Goal: Task Accomplishment & Management: Complete application form

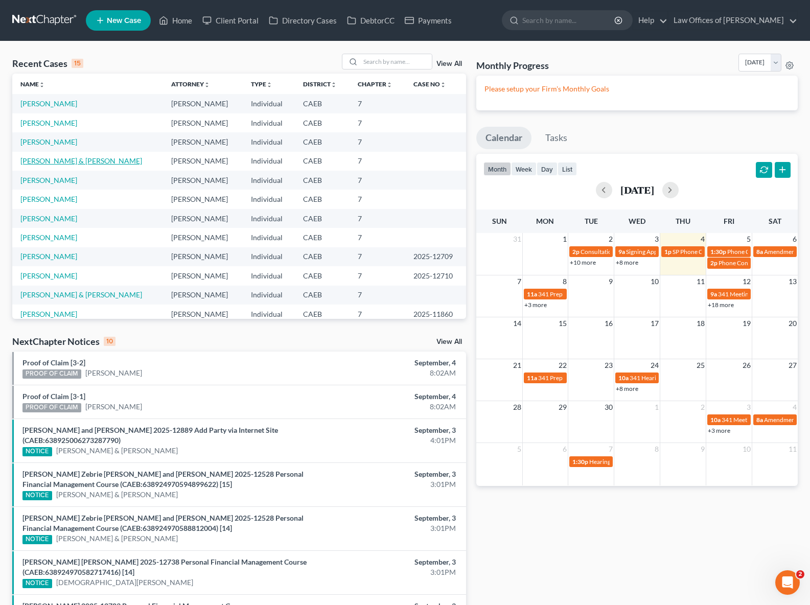
click at [66, 158] on link "[PERSON_NAME] & [PERSON_NAME]" at bounding box center [81, 160] width 122 height 9
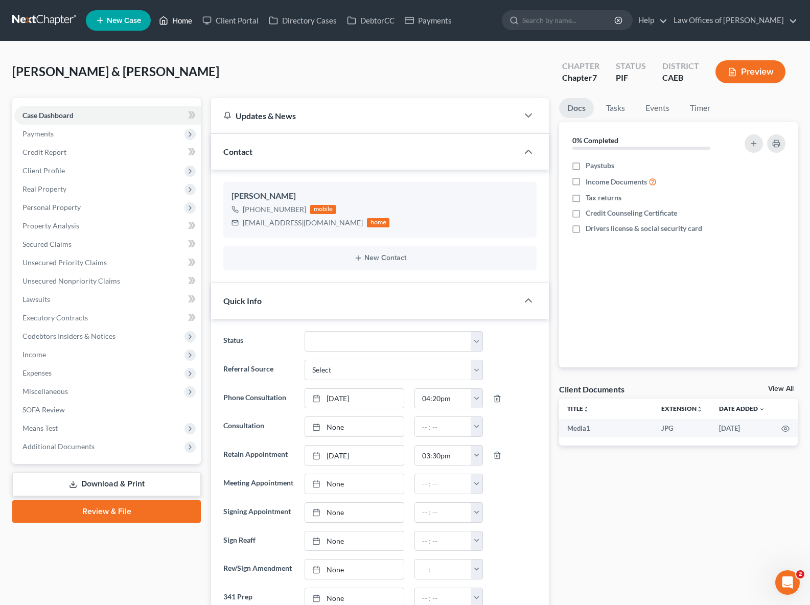
click at [185, 20] on link "Home" at bounding box center [175, 20] width 43 height 18
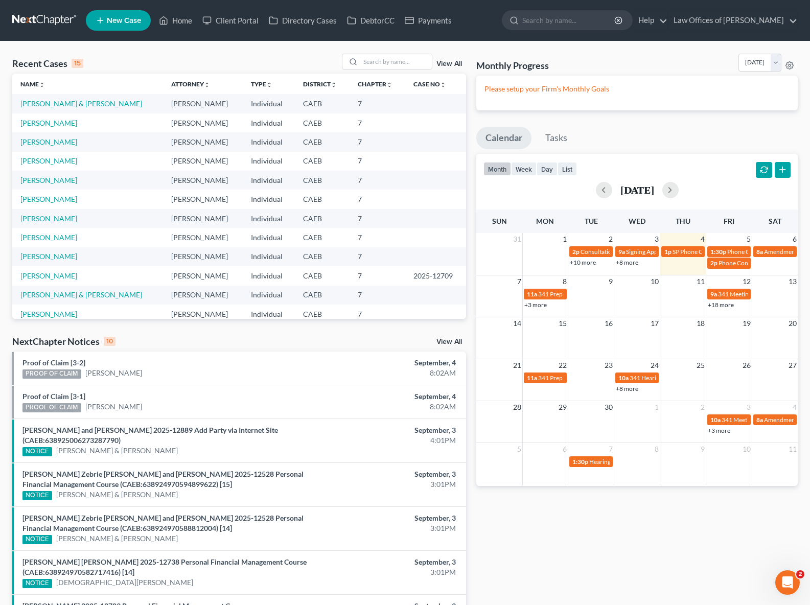
click at [536, 305] on link "+3 more" at bounding box center [535, 305] width 22 height 8
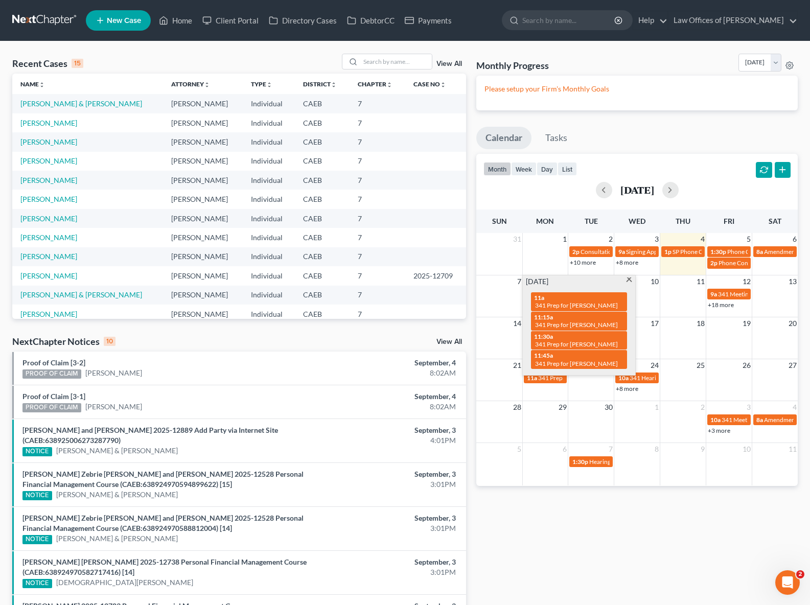
click at [721, 340] on div "14 15 16 17 18 19 20" at bounding box center [637, 338] width 322 height 42
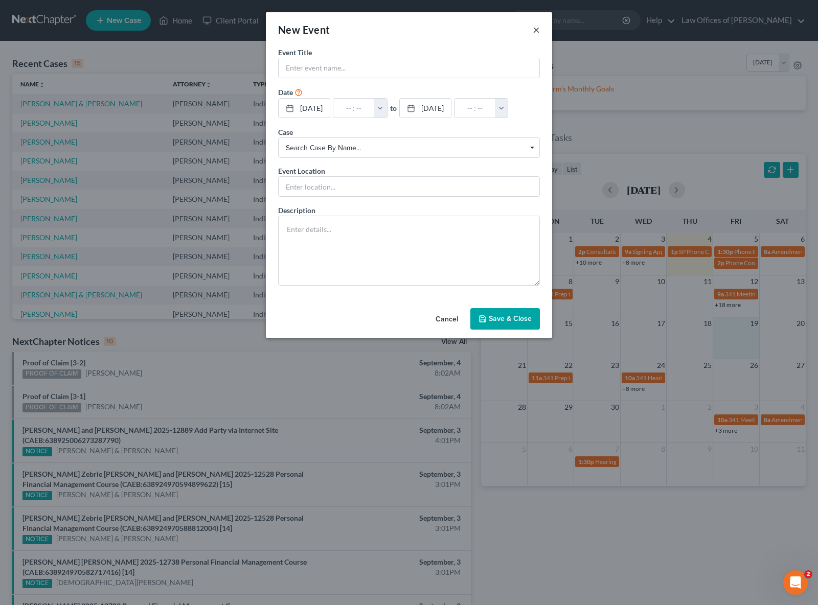
click at [534, 28] on button "×" at bounding box center [536, 30] width 7 height 12
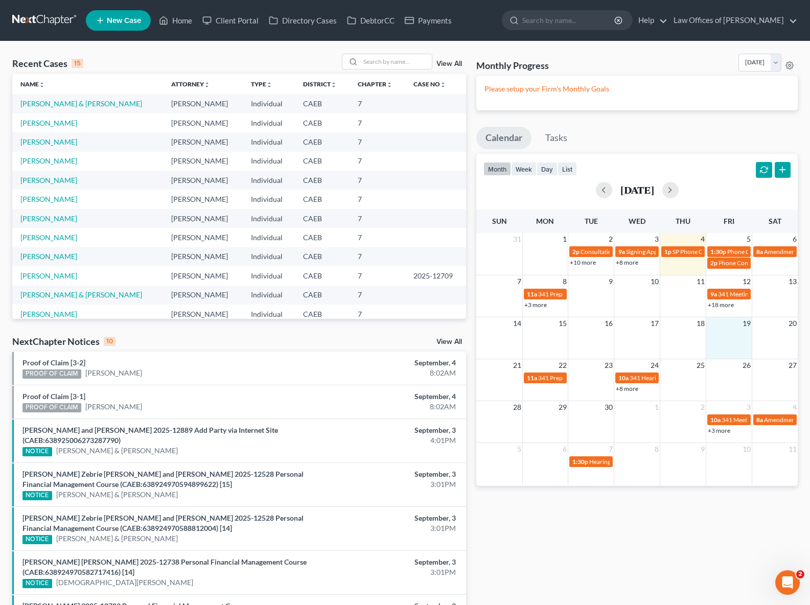
click at [716, 308] on link "+18 more" at bounding box center [721, 305] width 26 height 8
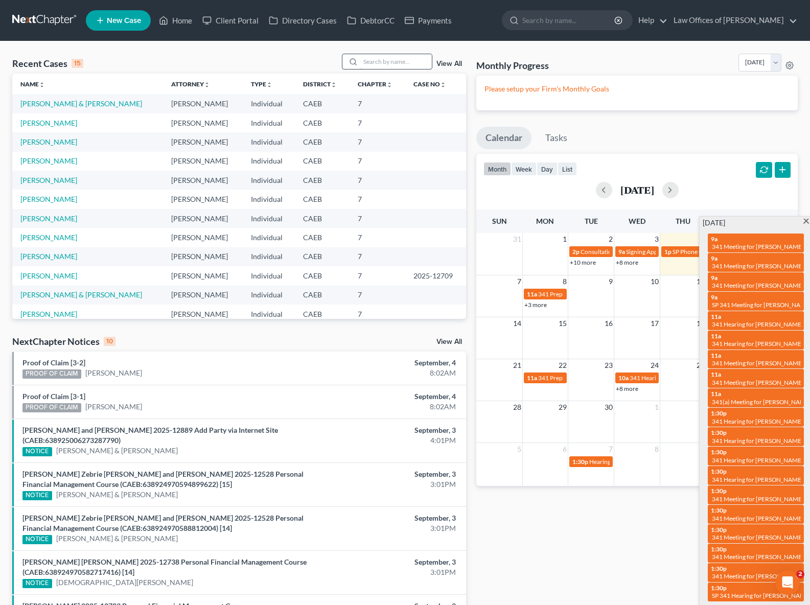
click at [388, 61] on input "search" at bounding box center [396, 61] width 72 height 15
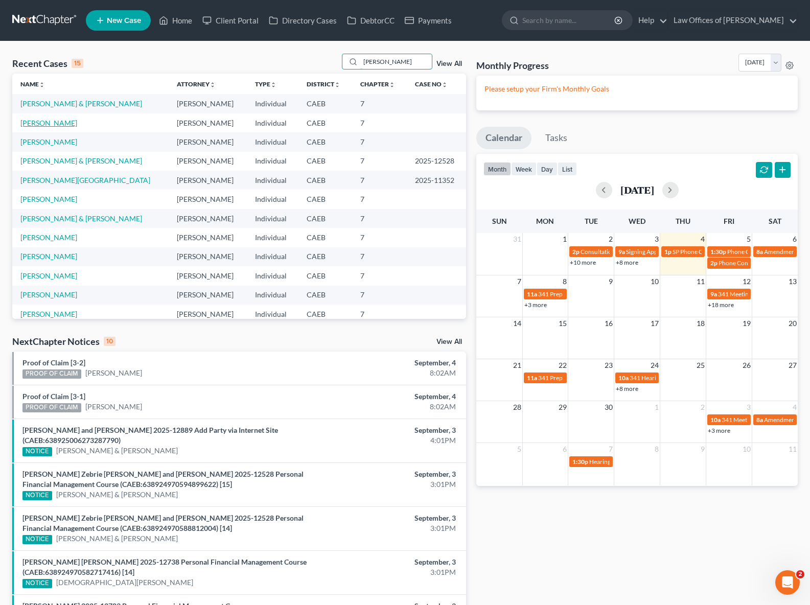
type input "[PERSON_NAME]"
click at [54, 123] on link "[PERSON_NAME]" at bounding box center [48, 123] width 57 height 9
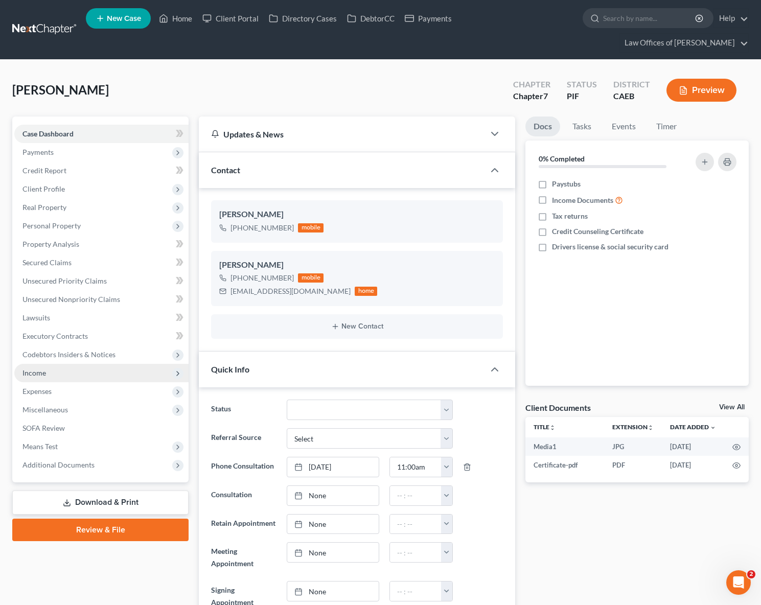
click at [65, 364] on span "Income" at bounding box center [101, 373] width 174 height 18
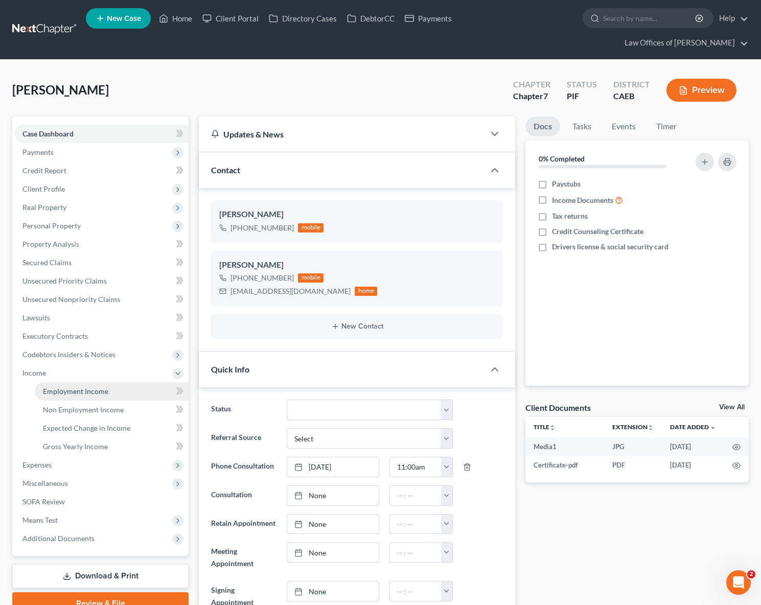
click at [116, 382] on link "Employment Income" at bounding box center [112, 391] width 154 height 18
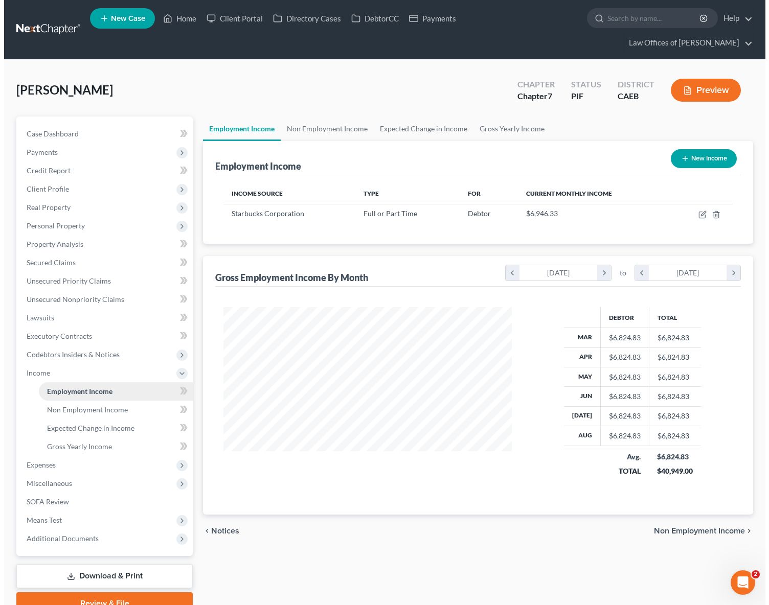
scroll to position [183, 309]
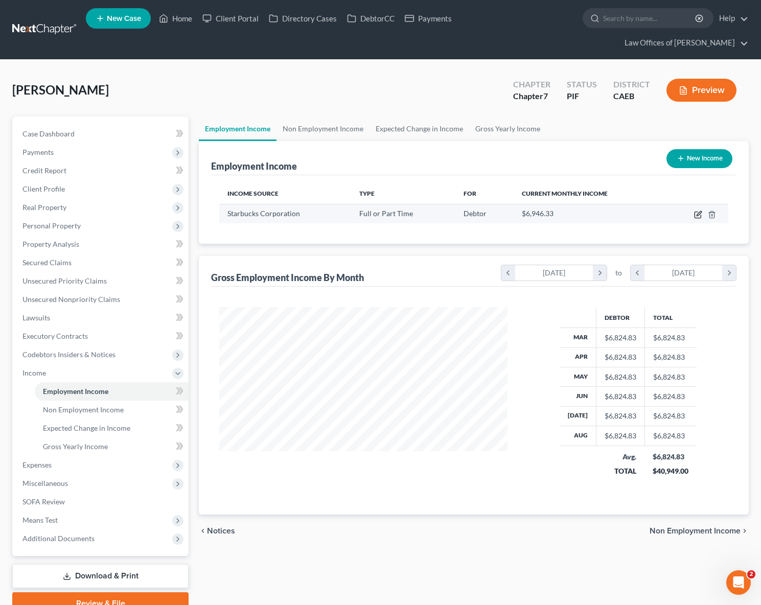
click at [699, 211] on icon "button" at bounding box center [698, 215] width 8 height 8
select select "0"
select select "50"
select select "3"
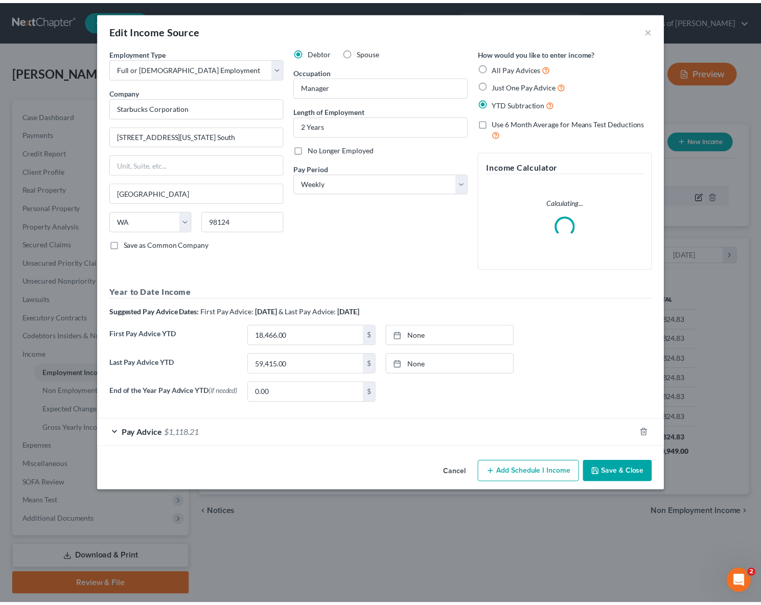
scroll to position [183, 312]
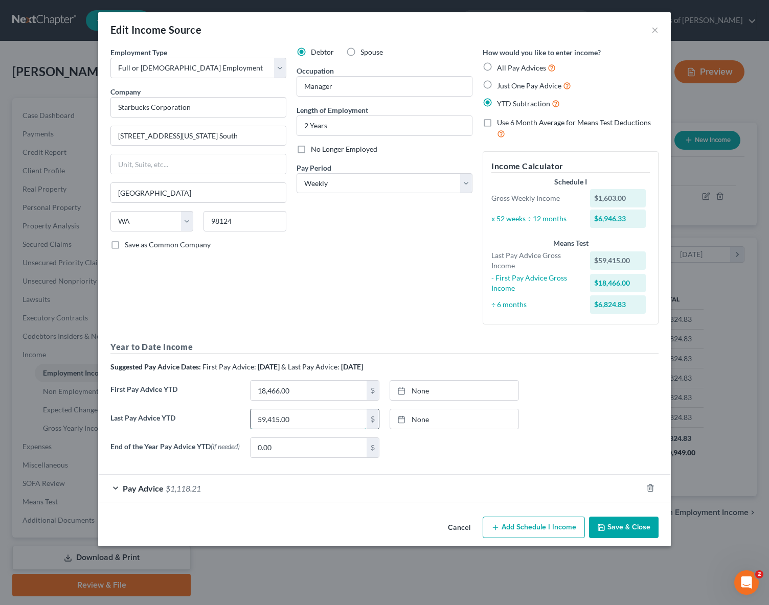
click at [289, 418] on input "59,415.00" at bounding box center [308, 418] width 116 height 19
type input "72,302."
click at [294, 451] on input "0.00" at bounding box center [308, 447] width 116 height 19
click at [621, 527] on button "Save & Close" at bounding box center [624, 527] width 70 height 21
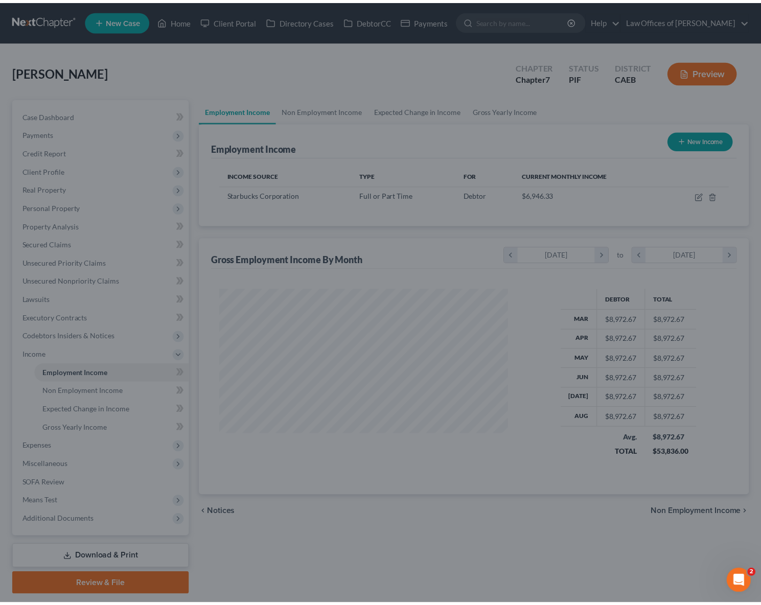
scroll to position [511009, 510884]
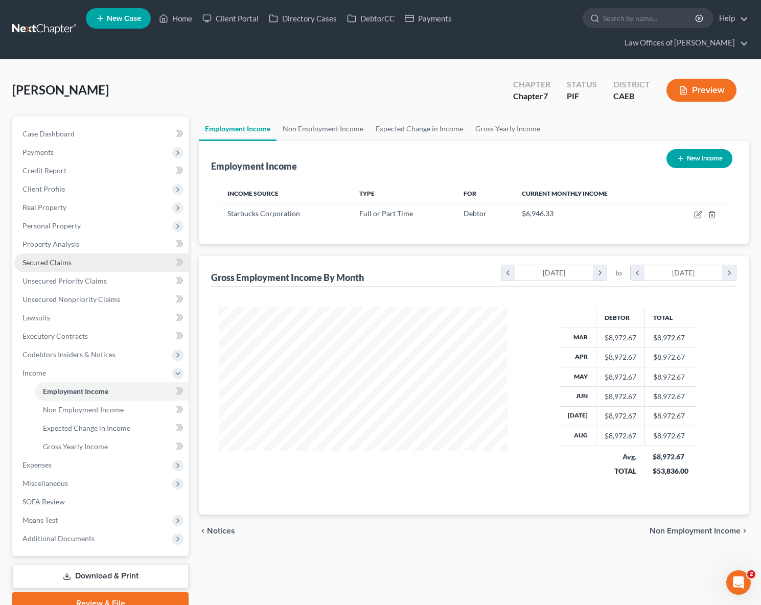
click at [74, 254] on link "Secured Claims" at bounding box center [101, 263] width 174 height 18
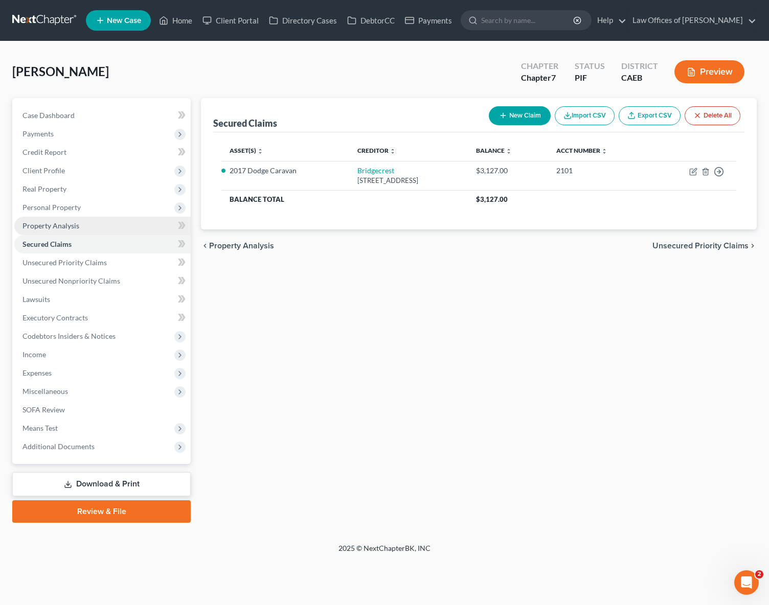
click at [82, 222] on link "Property Analysis" at bounding box center [102, 226] width 176 height 18
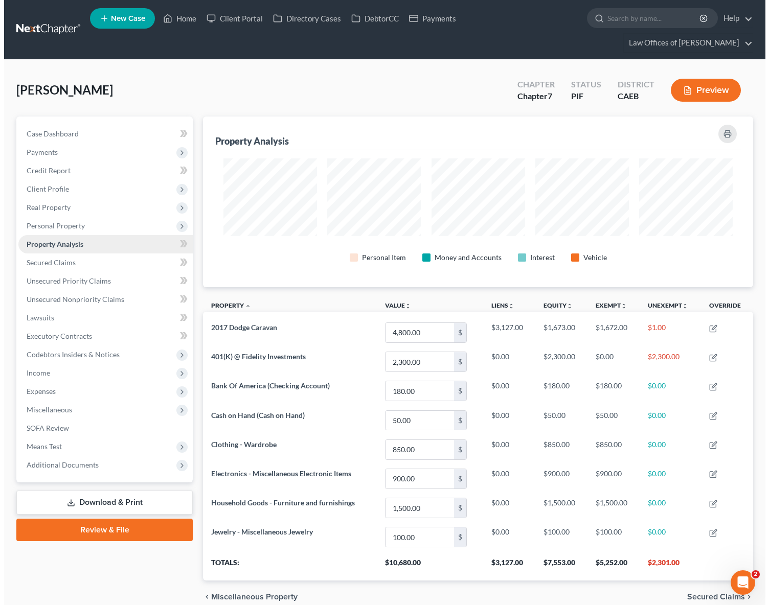
scroll to position [171, 550]
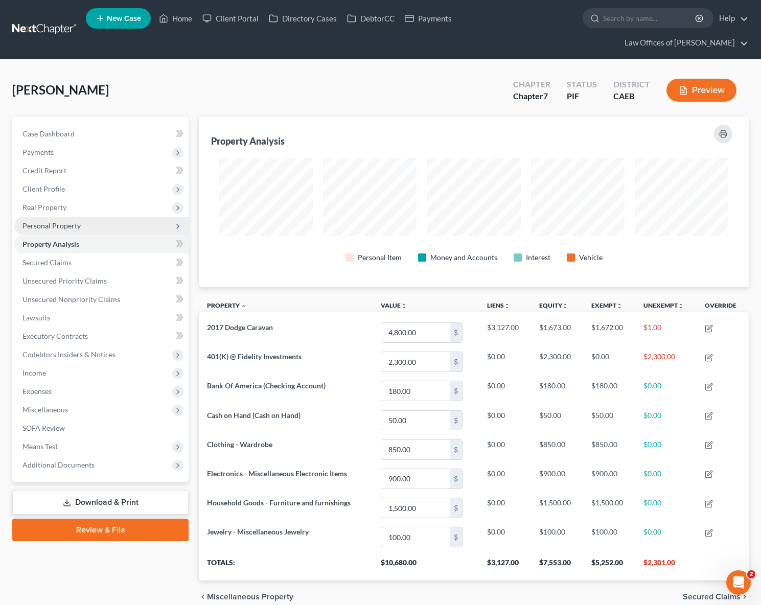
click at [72, 221] on span "Personal Property" at bounding box center [51, 225] width 58 height 9
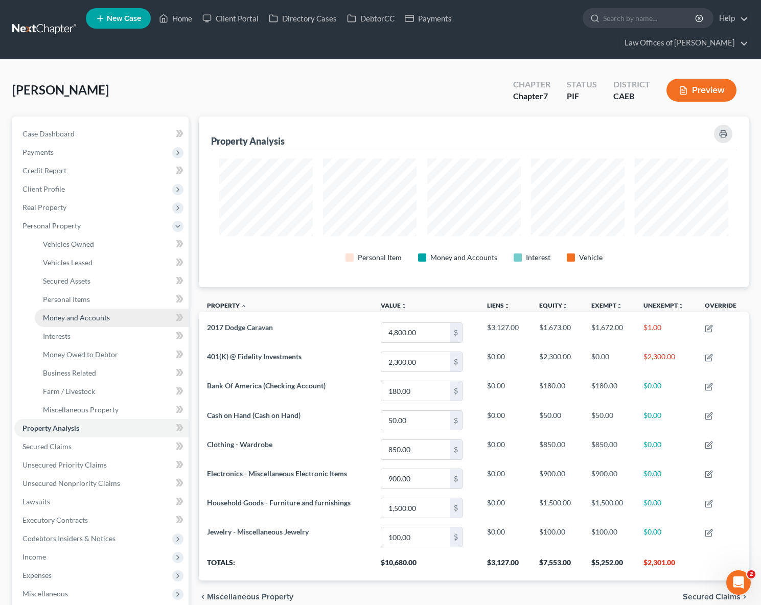
click at [91, 313] on span "Money and Accounts" at bounding box center [76, 317] width 67 height 9
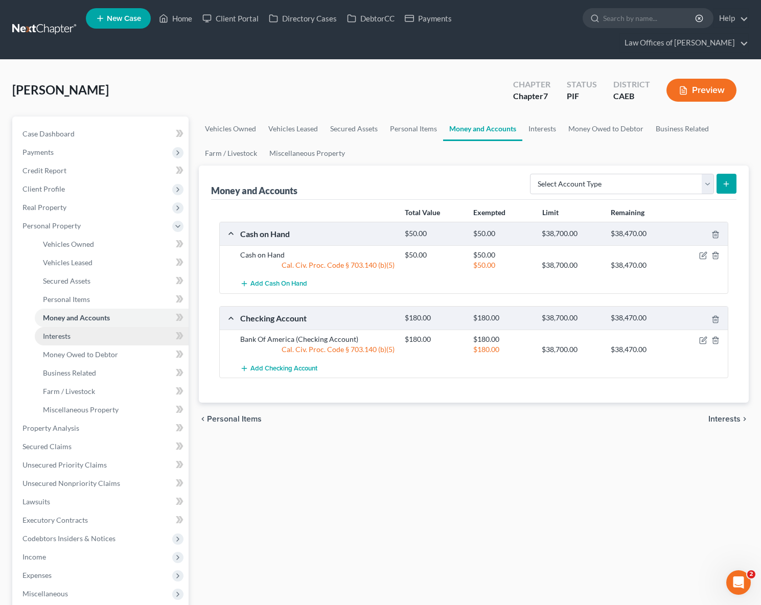
click at [88, 327] on link "Interests" at bounding box center [112, 336] width 154 height 18
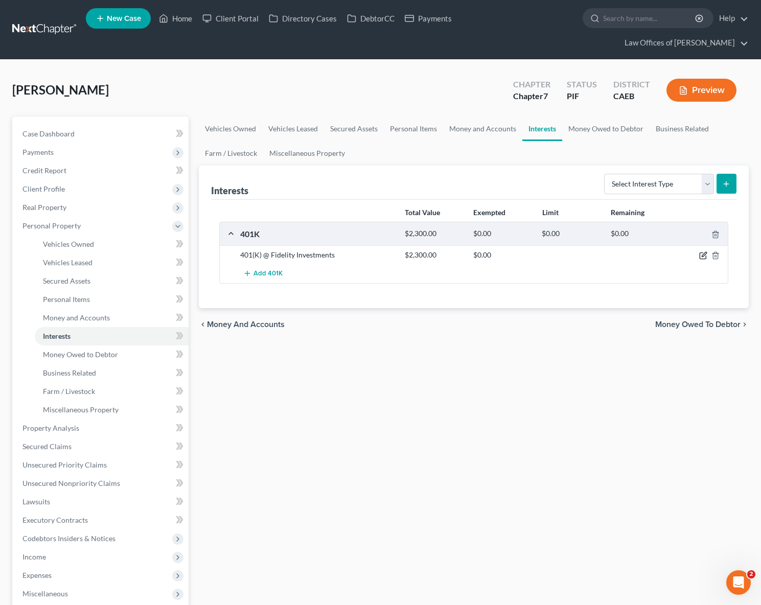
click at [706, 252] on icon "button" at bounding box center [703, 256] width 8 height 8
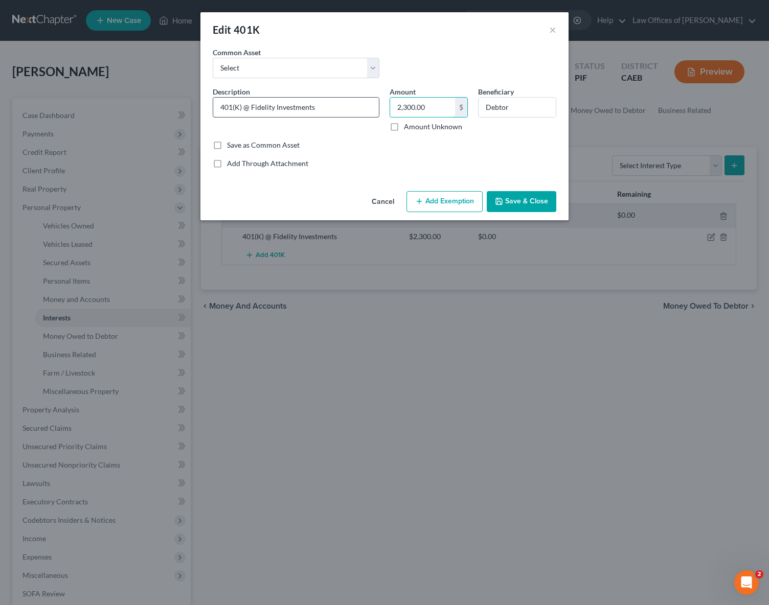
drag, startPoint x: 428, startPoint y: 106, endPoint x: 367, endPoint y: 105, distance: 61.4
click at [368, 105] on div "Description * 401(K) @ Fidelity Investments Amount 2,300.00 $ Amount Unknown Be…" at bounding box center [385, 113] width 354 height 54
click at [435, 107] on input "2,300.00" at bounding box center [422, 107] width 65 height 19
drag, startPoint x: 434, startPoint y: 107, endPoint x: 384, endPoint y: 107, distance: 50.1
click at [384, 107] on div "Amount 2,300.00 $ Amount Unknown" at bounding box center [428, 108] width 88 height 45
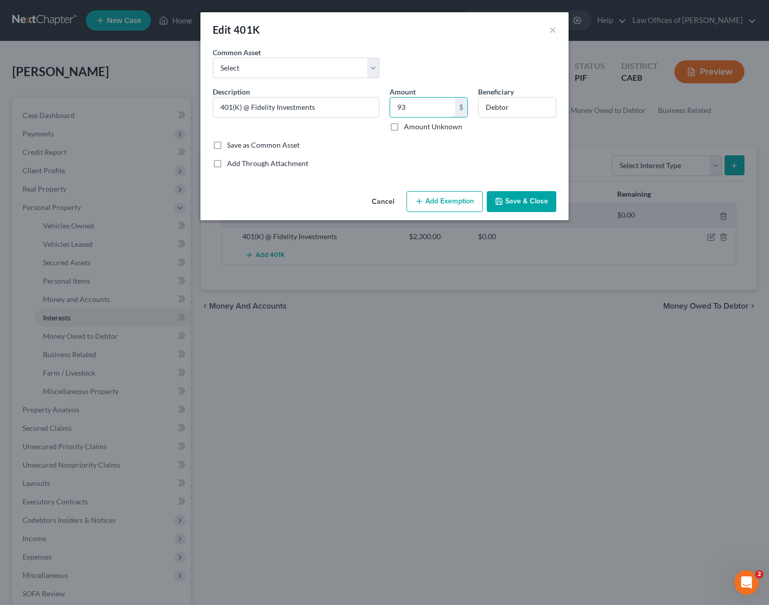
type input "9"
type input "6,396.23"
click at [449, 205] on button "Add Exemption" at bounding box center [444, 201] width 76 height 21
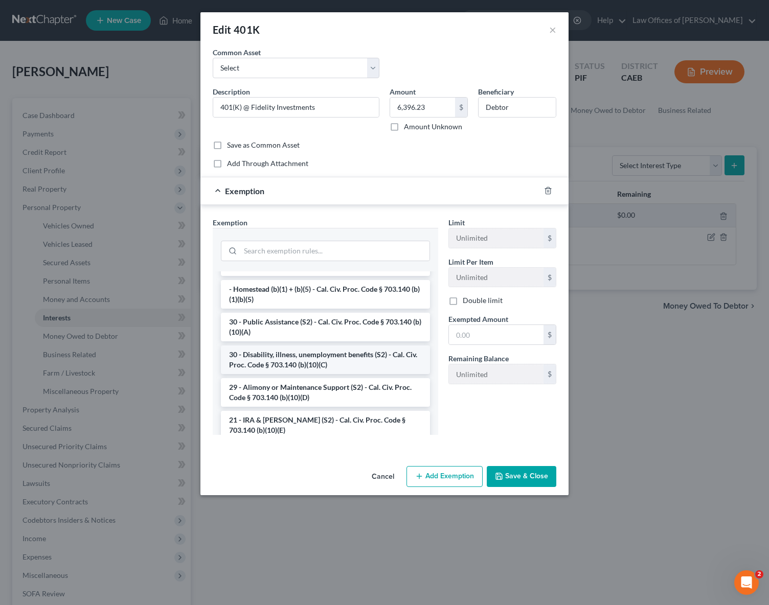
scroll to position [145, 0]
click at [344, 418] on li "21 - IRA & [PERSON_NAME] (S2) - Cal. Civ. Proc. Code § 703.140 (b)(10)(E)" at bounding box center [325, 424] width 209 height 29
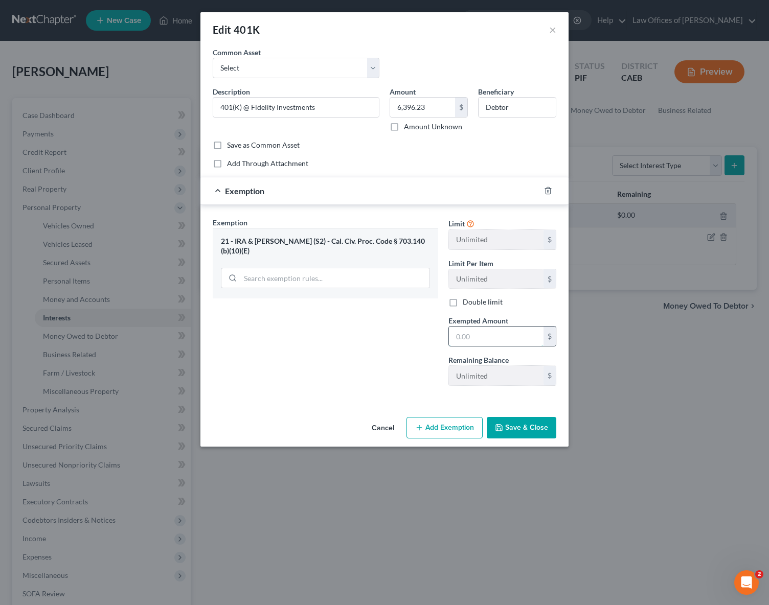
click at [492, 340] on input "text" at bounding box center [496, 336] width 95 height 19
type input "6,396.23"
click at [521, 430] on button "Save & Close" at bounding box center [522, 427] width 70 height 21
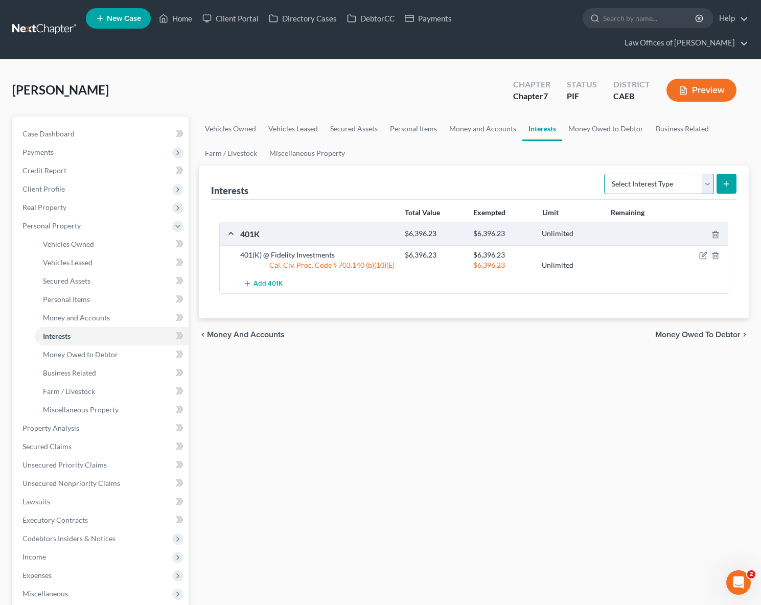
click at [708, 174] on select "Select Interest Type 401K Annuity Bond Education IRA Government Bond Government…" at bounding box center [659, 184] width 110 height 20
select select "stock"
click at [605, 174] on select "Select Interest Type 401K Annuity Bond Education IRA Government Bond Government…" at bounding box center [659, 184] width 110 height 20
click at [725, 180] on icon "submit" at bounding box center [726, 184] width 8 height 8
click at [726, 181] on line "submit" at bounding box center [726, 183] width 0 height 5
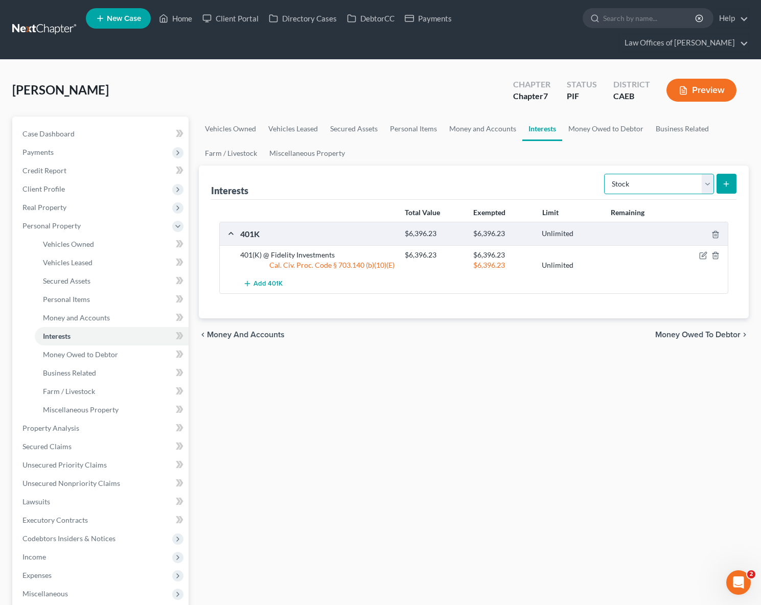
click at [705, 174] on select "Select Interest Type 401K Annuity Bond Education IRA Government Bond Government…" at bounding box center [659, 184] width 110 height 20
click at [605, 174] on select "Select Interest Type 401K Annuity Bond Education IRA Government Bond Government…" at bounding box center [659, 184] width 110 height 20
click at [723, 180] on icon "submit" at bounding box center [726, 184] width 8 height 8
click at [726, 181] on line "submit" at bounding box center [726, 183] width 0 height 5
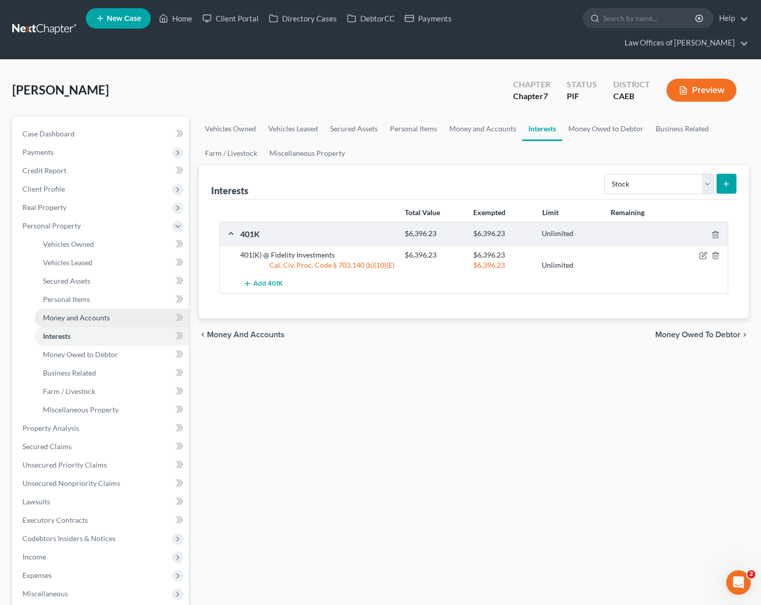
click at [99, 313] on span "Money and Accounts" at bounding box center [76, 317] width 67 height 9
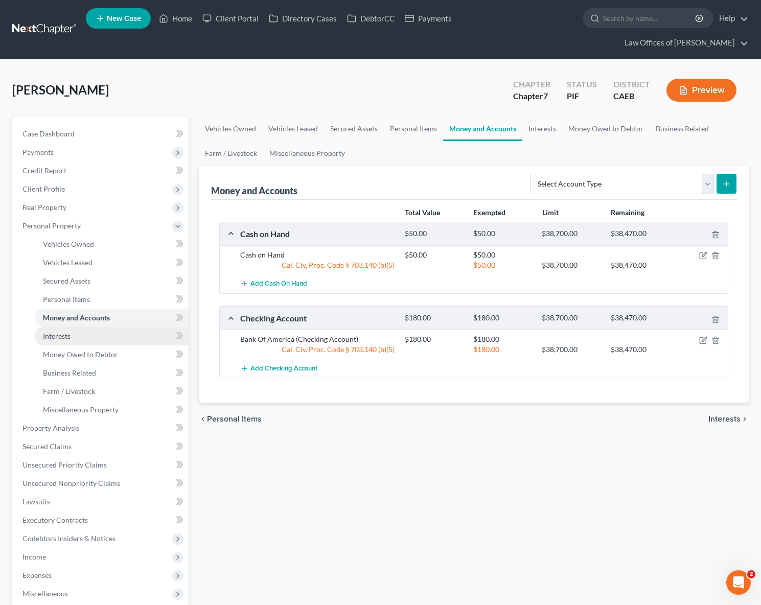
click at [81, 327] on link "Interests" at bounding box center [112, 336] width 154 height 18
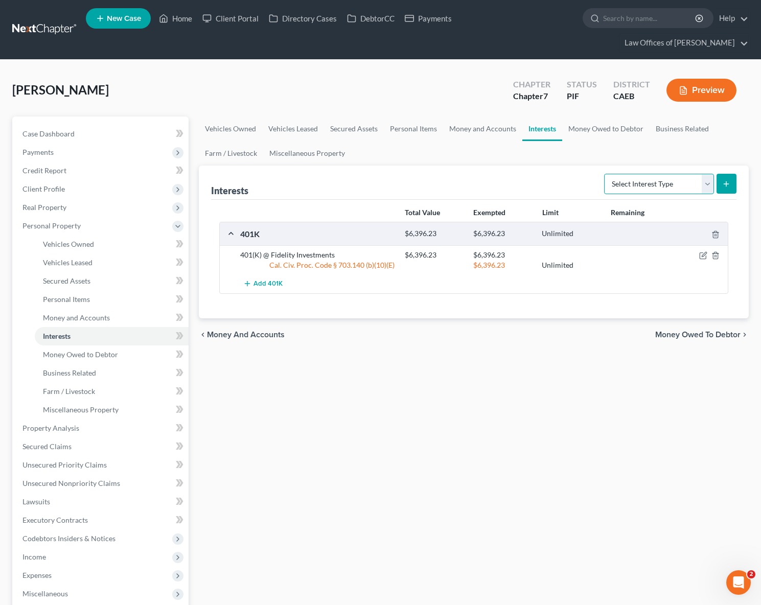
click at [707, 174] on select "Select Interest Type 401K Annuity Bond Education IRA Government Bond Government…" at bounding box center [659, 184] width 110 height 20
select select "stock"
click at [605, 174] on select "Select Interest Type 401K Annuity Bond Education IRA Government Bond Government…" at bounding box center [659, 184] width 110 height 20
click at [731, 174] on button "submit" at bounding box center [727, 184] width 20 height 20
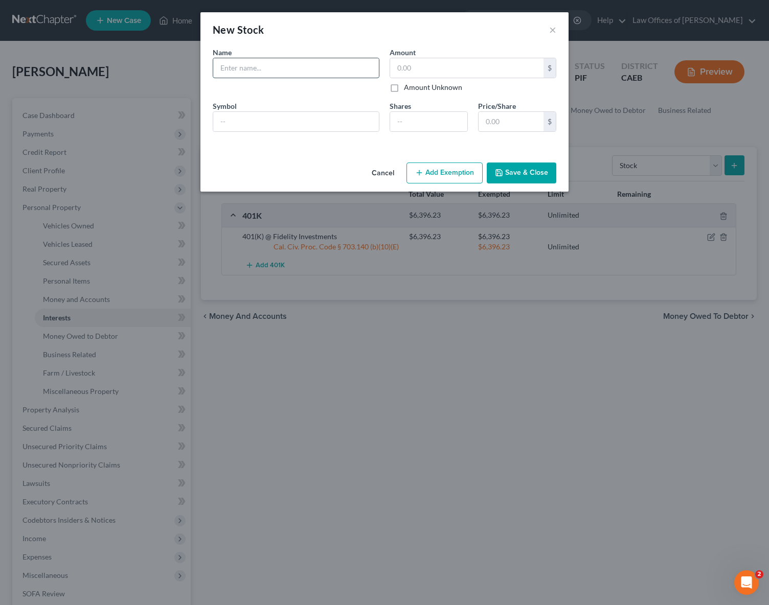
click at [242, 66] on input "text" at bounding box center [296, 67] width 166 height 19
type input "Starbucks"
click at [250, 122] on input "text" at bounding box center [296, 121] width 166 height 19
type input "SIP"
type input "18"
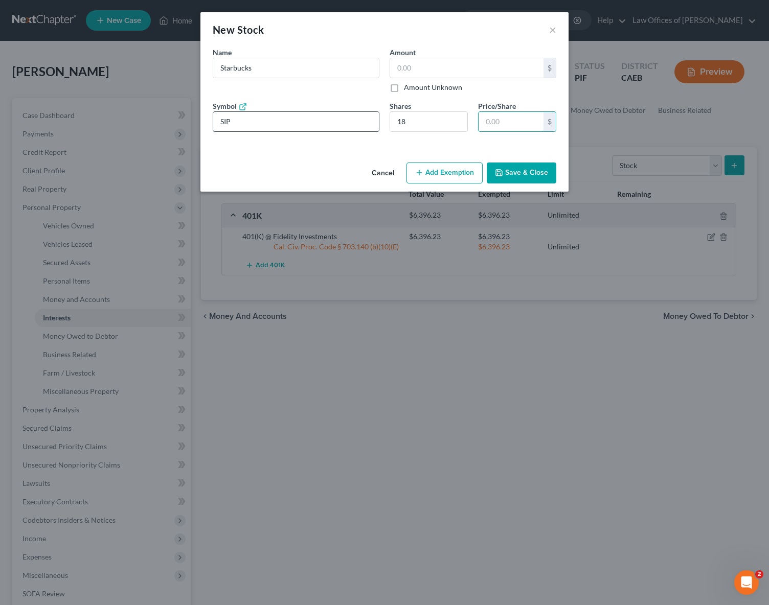
type input "18.00"
type input "1."
type input "32.40"
type input "1.8"
type input "33.30"
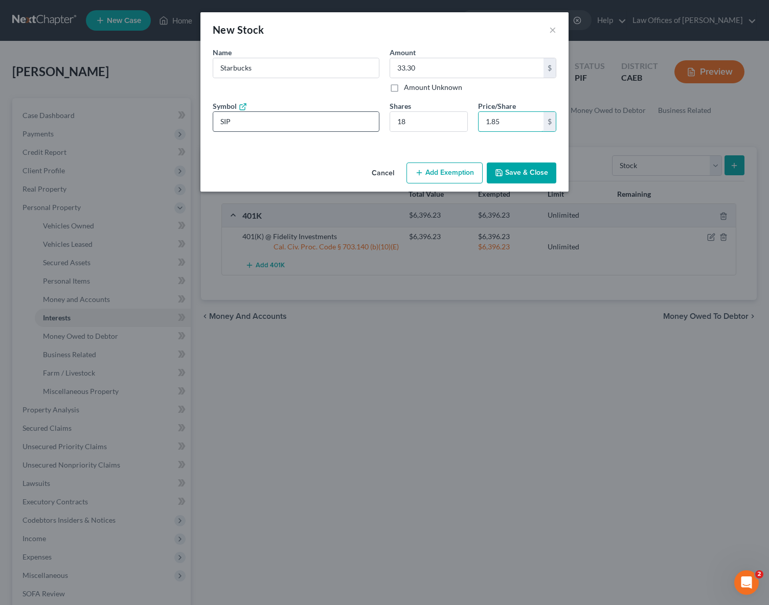
type input "1.85"
click at [435, 125] on input "18" at bounding box center [428, 121] width 77 height 19
type input "333.00"
type input "180"
click at [431, 177] on button "Add Exemption" at bounding box center [444, 173] width 76 height 21
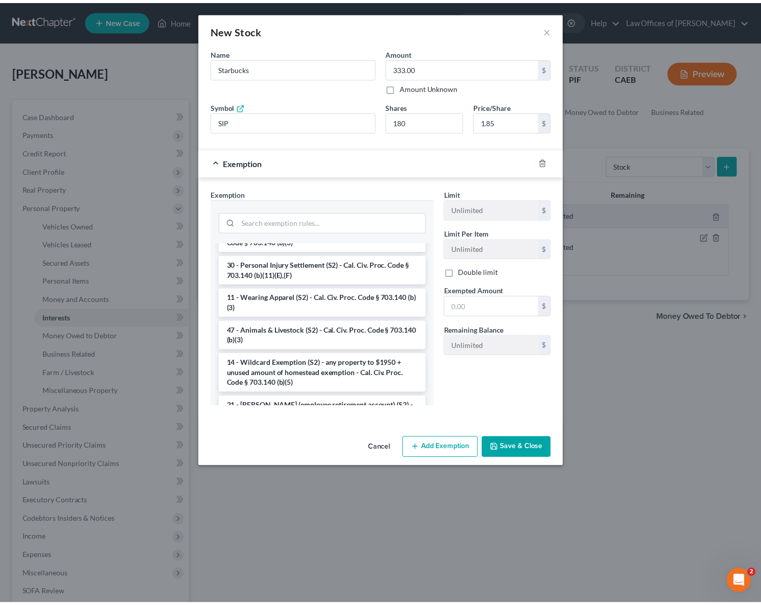
scroll to position [526, 0]
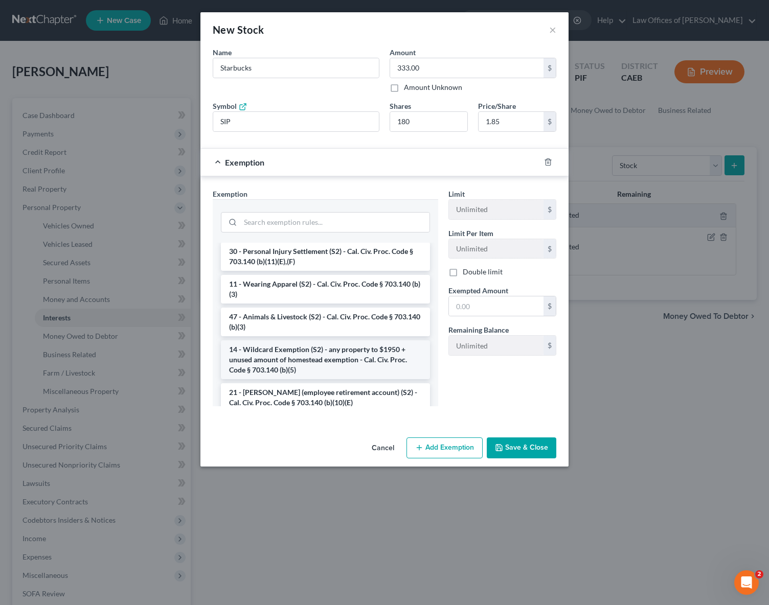
click at [335, 379] on li "14 - Wildcard Exemption (S2) - any property to $1950 + unused amount of homeste…" at bounding box center [325, 359] width 209 height 39
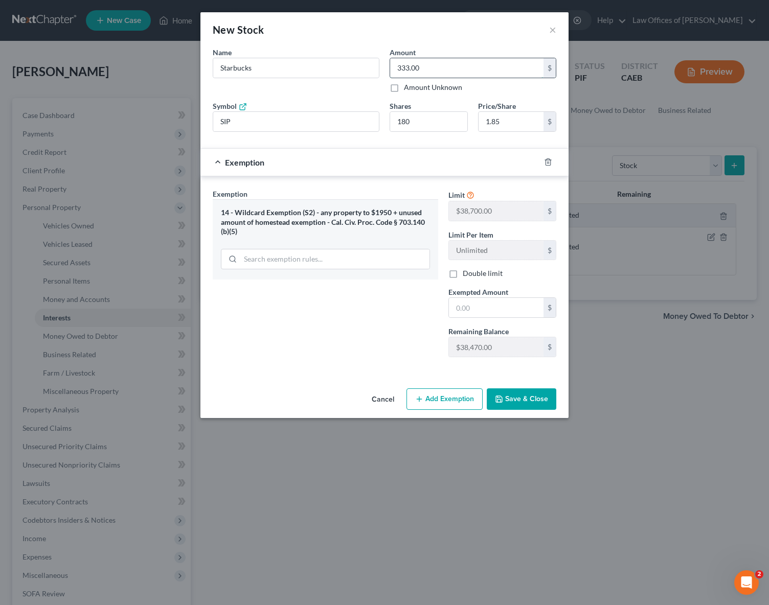
click at [428, 68] on input "333.00" at bounding box center [466, 67] width 153 height 19
click at [418, 125] on input "180" at bounding box center [428, 121] width 77 height 19
drag, startPoint x: 418, startPoint y: 125, endPoint x: 378, endPoint y: 121, distance: 40.6
click at [378, 121] on div "Name * Describe * Starbucks Amount $ Amount Unknown Balance Undetermined $ Amou…" at bounding box center [385, 93] width 354 height 93
type input "1.85"
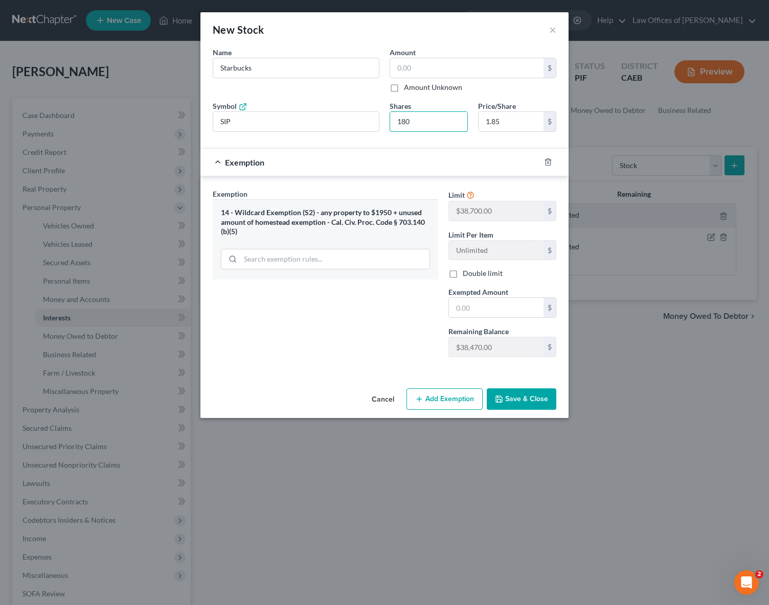
type input "1"
type input "33.30"
type input "18"
type input "333.00"
type input "180"
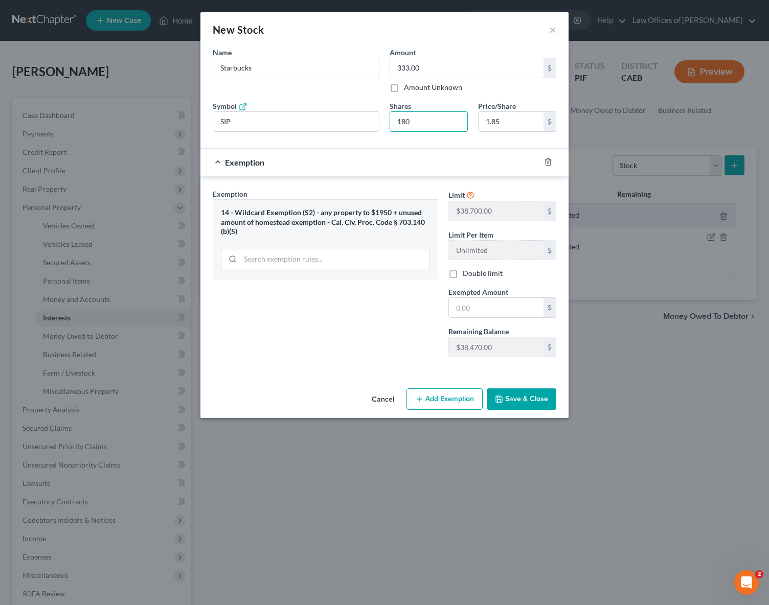
type input "3,330.00"
type input "1800"
click at [426, 123] on input "1800" at bounding box center [428, 121] width 77 height 19
type input "333.00"
type input "180"
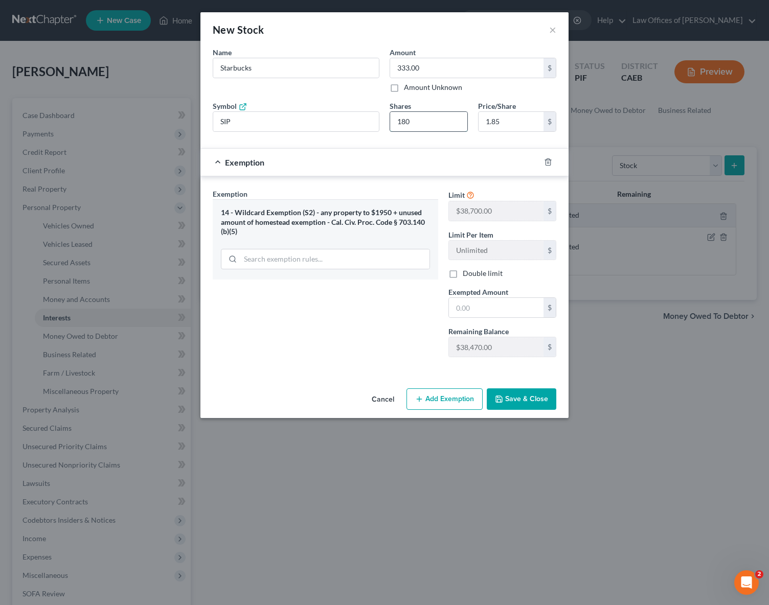
type input "33.30"
type input "18"
type input "1.85"
type input "1"
click at [504, 121] on input "1.85" at bounding box center [510, 121] width 65 height 19
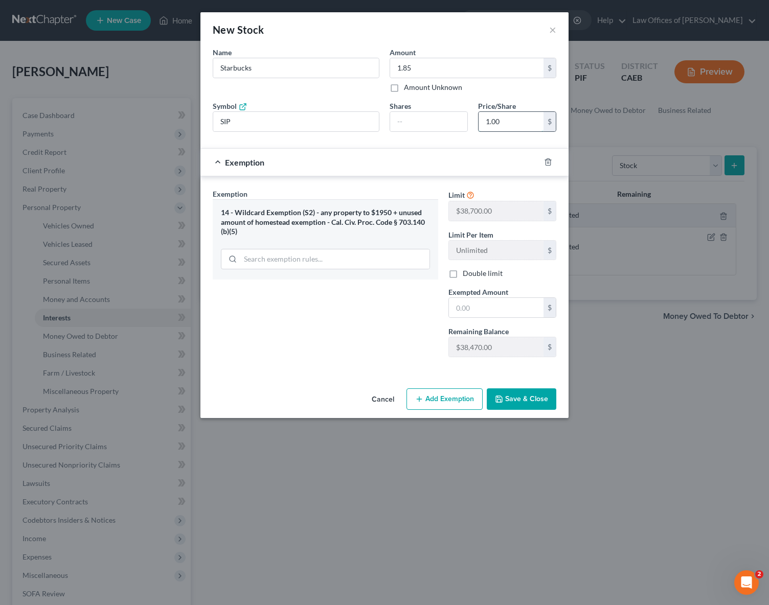
type input "1.00"
click at [426, 121] on input "number" at bounding box center [428, 121] width 77 height 19
type input "1.00"
type input "1"
type input "18.00"
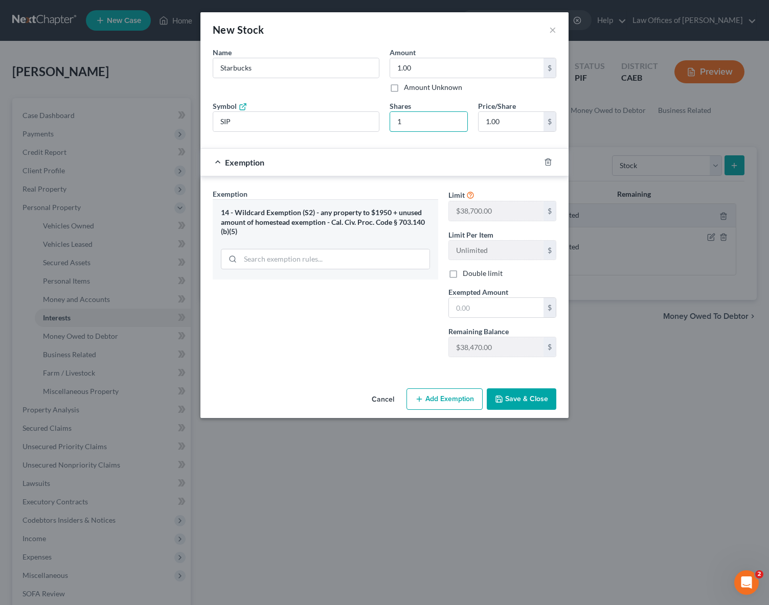
type input "18"
type input "185.00"
type input "185"
type input "1,851.00"
type input "1851"
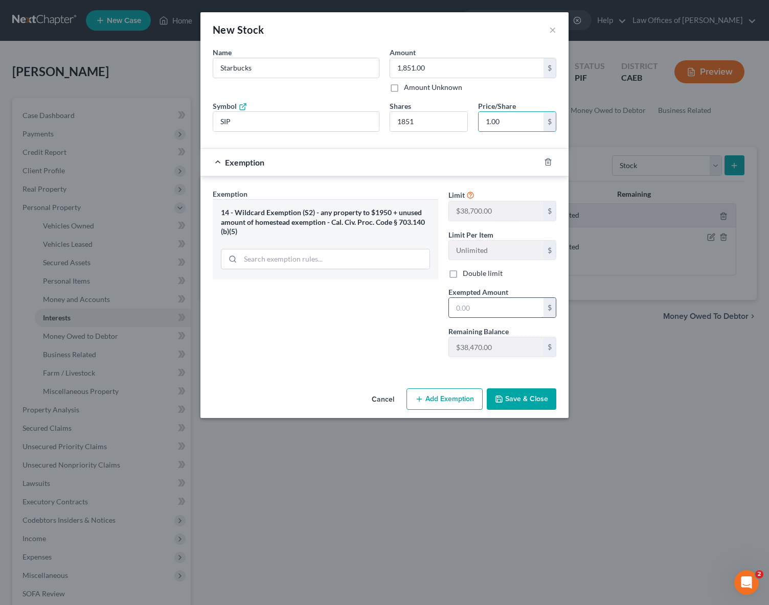
click at [479, 308] on input "text" at bounding box center [496, 307] width 95 height 19
type input "1,851."
click at [522, 398] on button "Save & Close" at bounding box center [522, 399] width 70 height 21
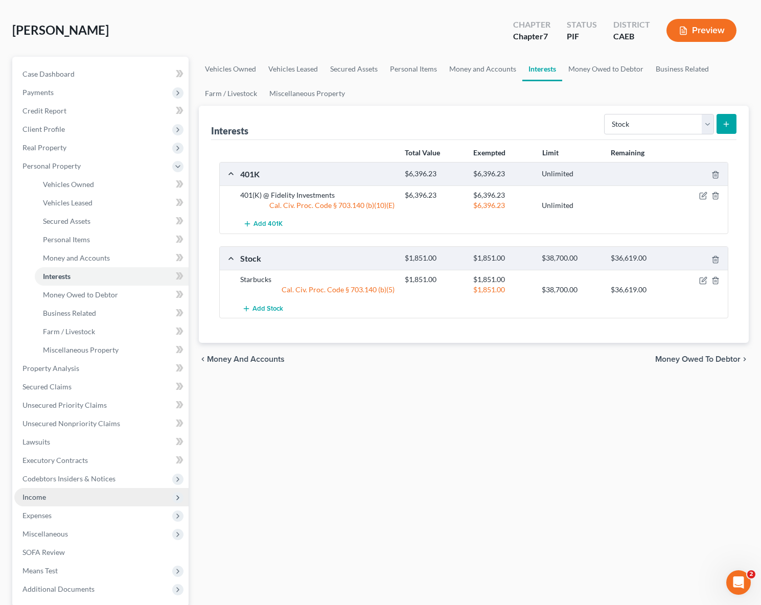
scroll to position [60, 0]
click at [79, 488] on span "Income" at bounding box center [101, 497] width 174 height 18
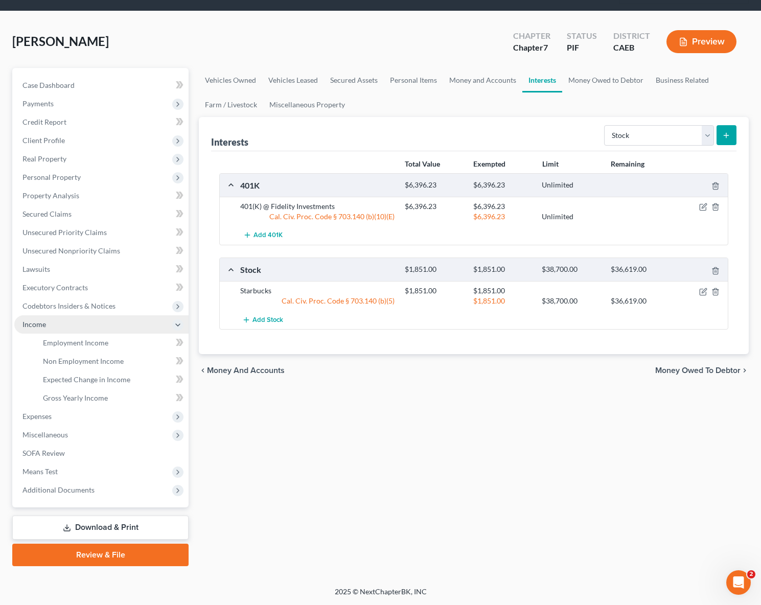
scroll to position [29, 0]
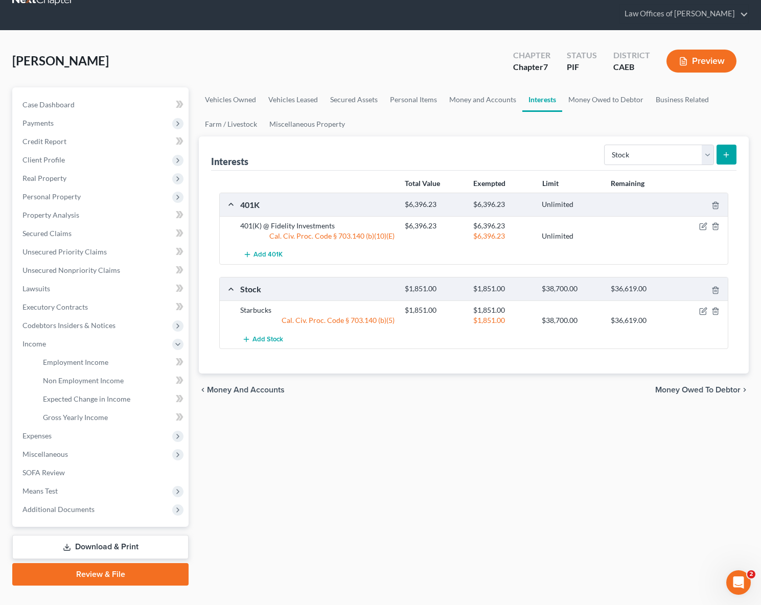
click at [145, 535] on link "Download & Print" at bounding box center [100, 547] width 176 height 24
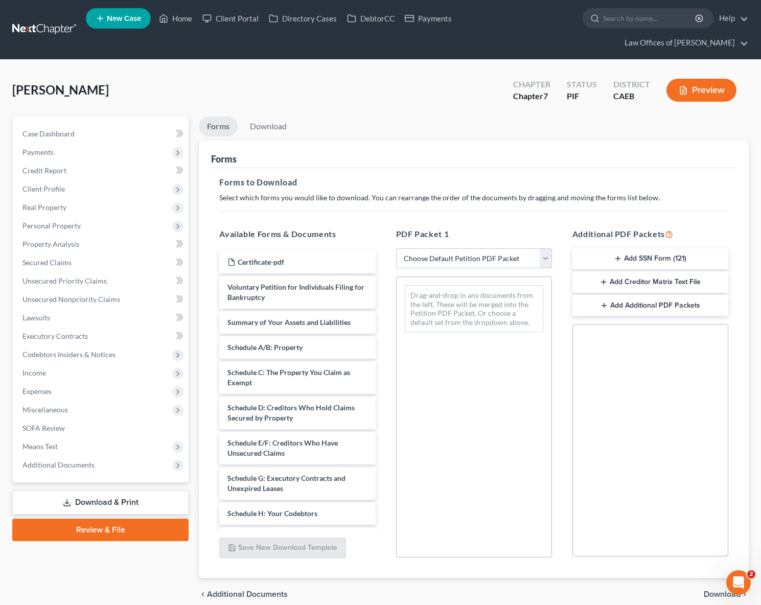
click at [546, 248] on select "Choose Default Petition PDF Packet Complete Bankruptcy Petition (all forms and …" at bounding box center [474, 258] width 156 height 20
click at [43, 369] on span "Income" at bounding box center [34, 373] width 24 height 9
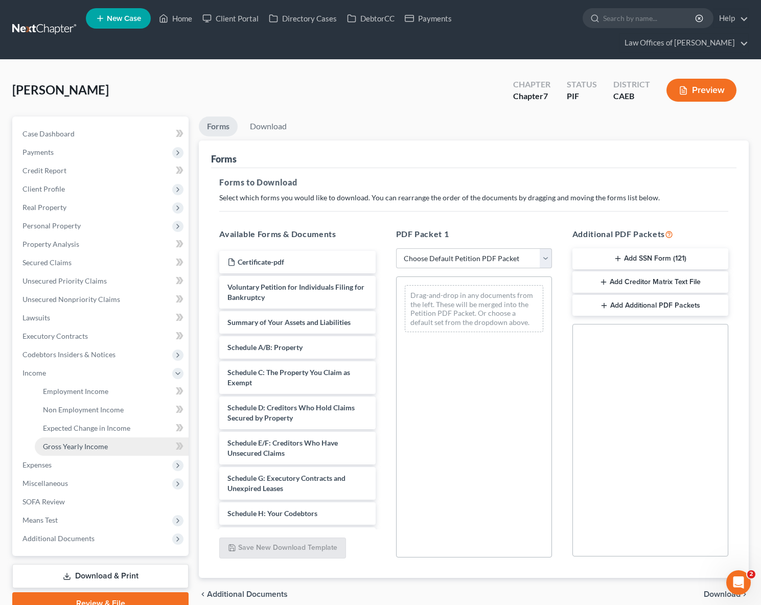
click at [97, 442] on span "Gross Yearly Income" at bounding box center [75, 446] width 65 height 9
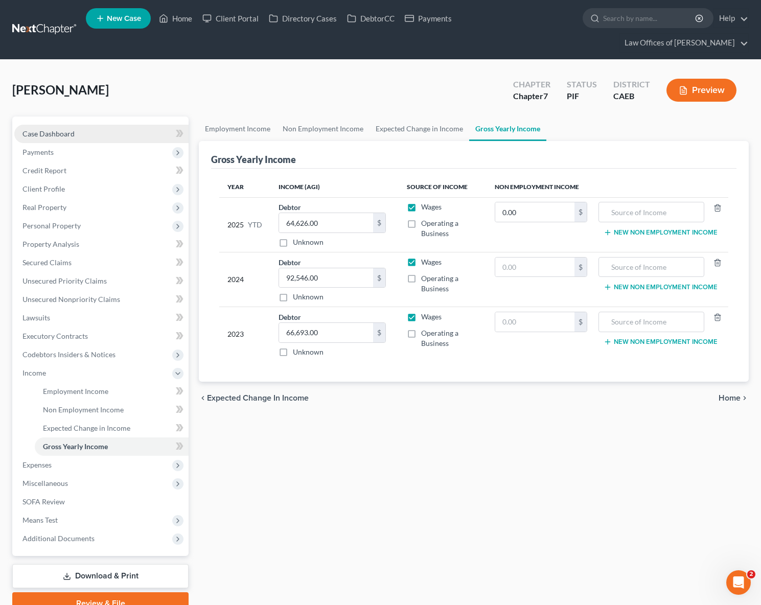
click at [85, 125] on link "Case Dashboard" at bounding box center [101, 134] width 174 height 18
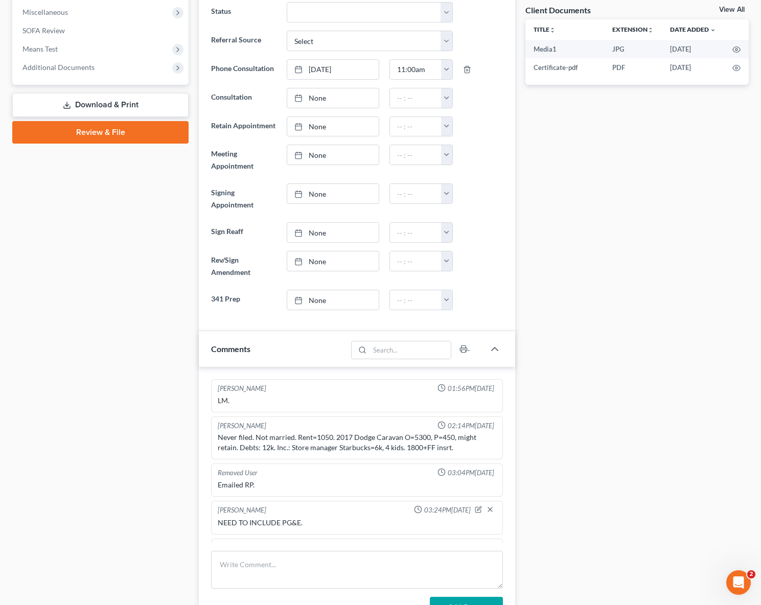
scroll to position [398, 0]
drag, startPoint x: 217, startPoint y: 417, endPoint x: 490, endPoint y: 437, distance: 273.7
click at [490, 437] on div "[PERSON_NAME] 02:14PM[DATE] Never filed. Not married. Rent=1050. 2017 Dodge Car…" at bounding box center [357, 438] width 292 height 43
copy div "Never filed. Not married. Rent=1050. 2017 Dodge Caravan O=5300, P=450, might re…"
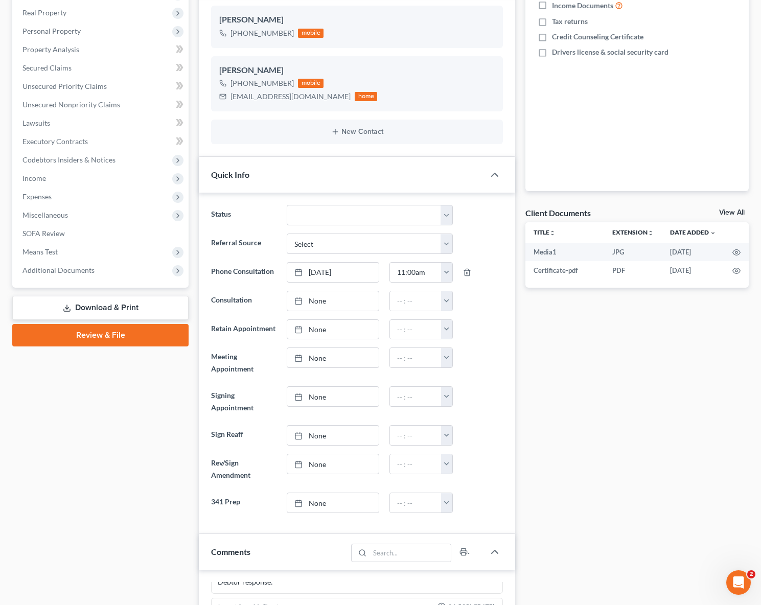
scroll to position [0, 0]
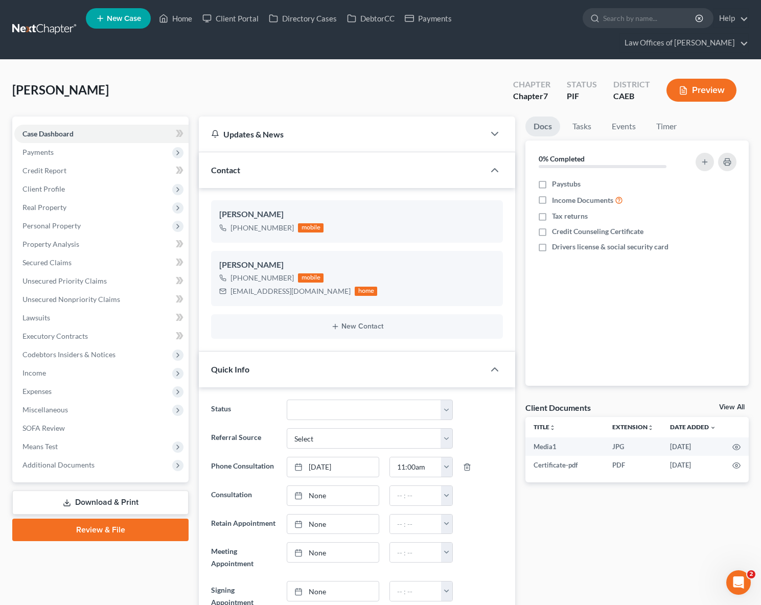
click at [109, 491] on link "Download & Print" at bounding box center [100, 503] width 176 height 24
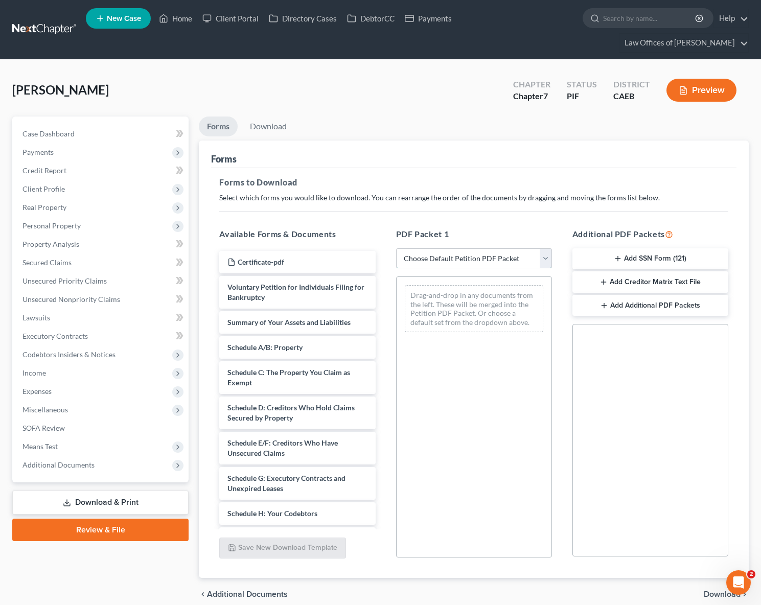
click at [550, 248] on select "Choose Default Petition PDF Packet Complete Bankruptcy Petition (all forms and …" at bounding box center [474, 258] width 156 height 20
select select "4"
click at [396, 248] on select "Choose Default Petition PDF Packet Complete Bankruptcy Petition (all forms and …" at bounding box center [474, 258] width 156 height 20
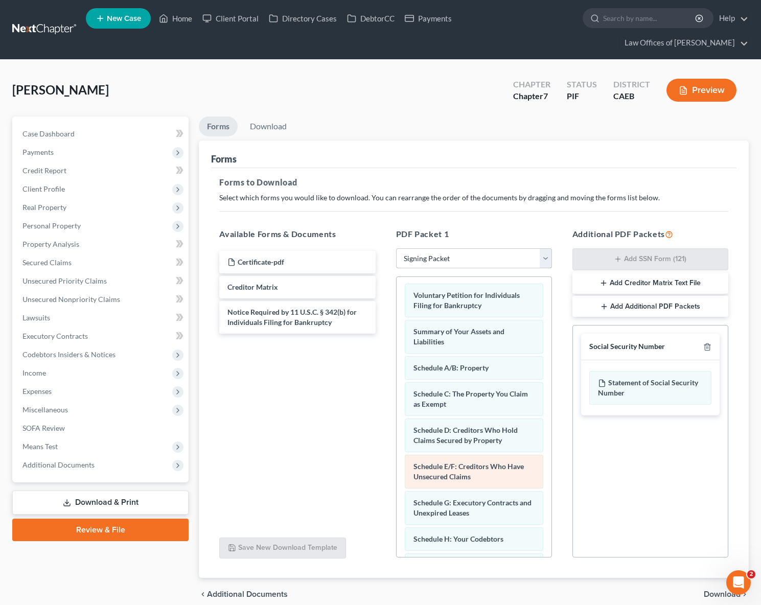
scroll to position [2, 0]
click at [716, 590] on span "Download" at bounding box center [722, 594] width 37 height 8
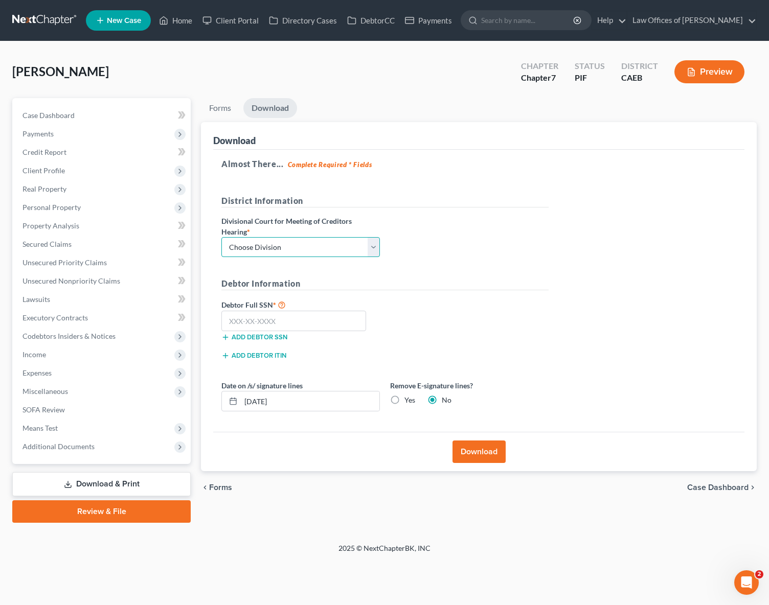
click at [377, 249] on select "Choose Division Fresno Modesto [GEOGRAPHIC_DATA]" at bounding box center [300, 247] width 158 height 20
select select "0"
click at [221, 237] on select "Choose Division Fresno Modesto [GEOGRAPHIC_DATA]" at bounding box center [300, 247] width 158 height 20
click at [290, 322] on input "text" at bounding box center [293, 321] width 145 height 20
type input "616-11-5898"
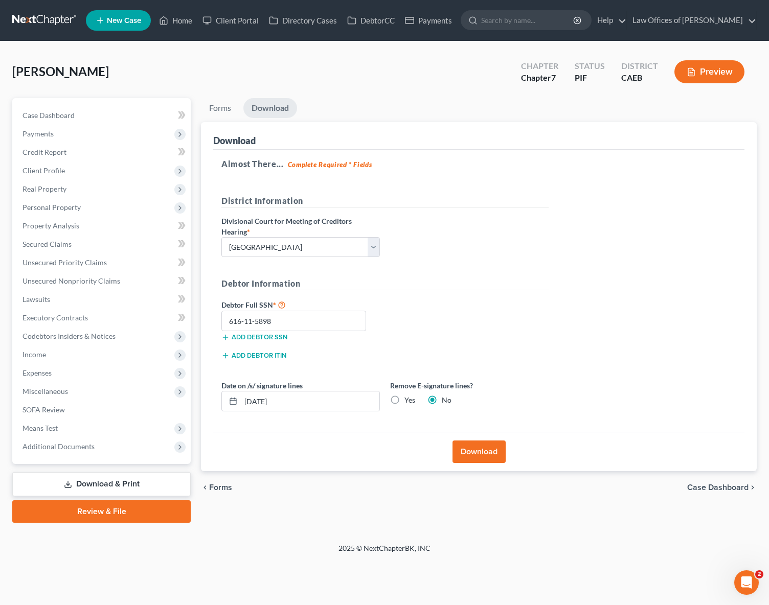
click at [482, 452] on button "Download" at bounding box center [478, 452] width 53 height 22
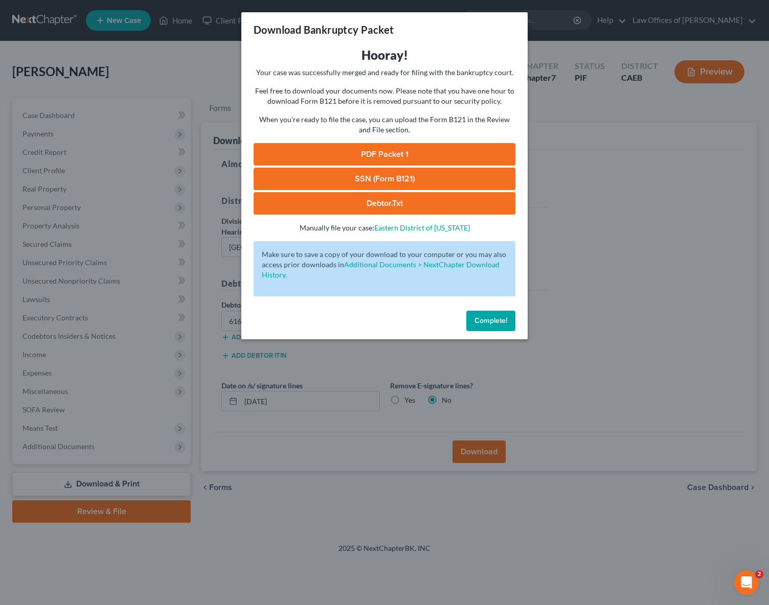
click at [404, 180] on link "SSN (Form B121)" at bounding box center [385, 179] width 262 height 22
click at [455, 151] on link "PDF Packet 1" at bounding box center [385, 154] width 262 height 22
click at [489, 322] on span "Complete!" at bounding box center [490, 320] width 33 height 9
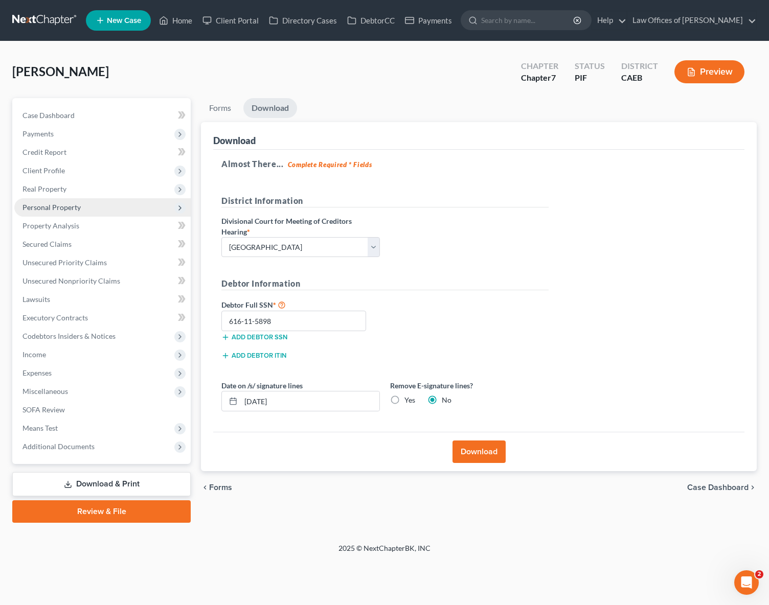
click at [79, 212] on span "Personal Property" at bounding box center [102, 207] width 176 height 18
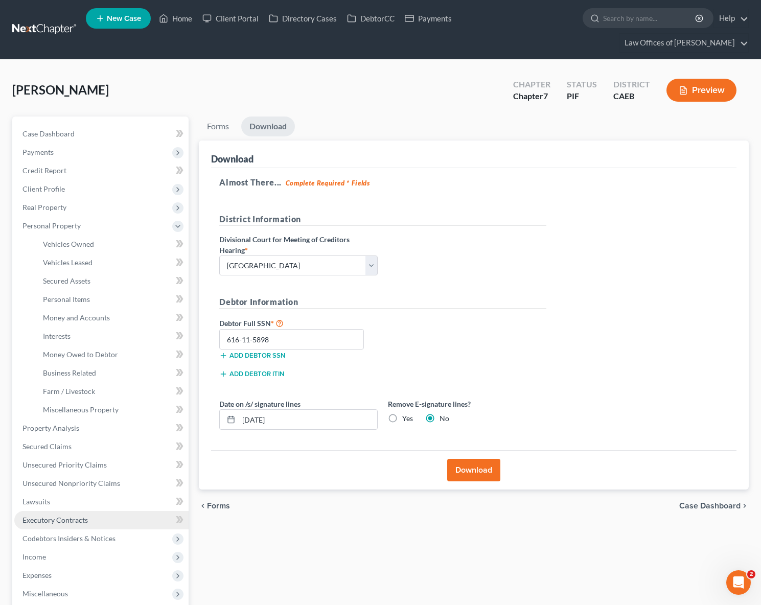
click at [95, 511] on link "Executory Contracts" at bounding box center [101, 520] width 174 height 18
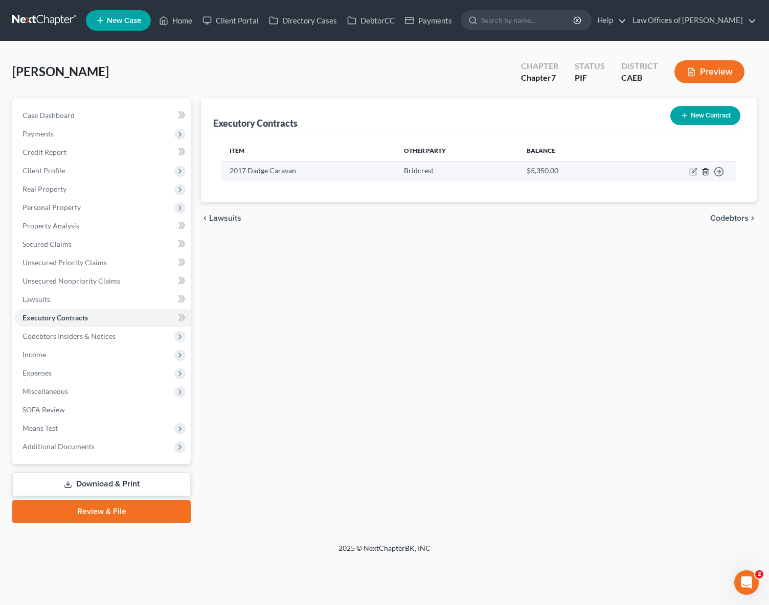
click at [706, 168] on icon "button" at bounding box center [705, 171] width 5 height 7
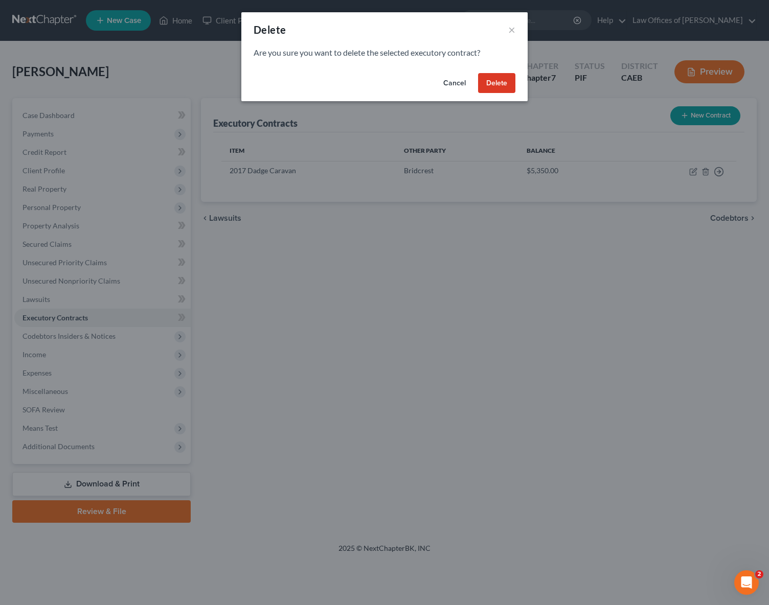
click at [503, 85] on button "Delete" at bounding box center [496, 83] width 37 height 20
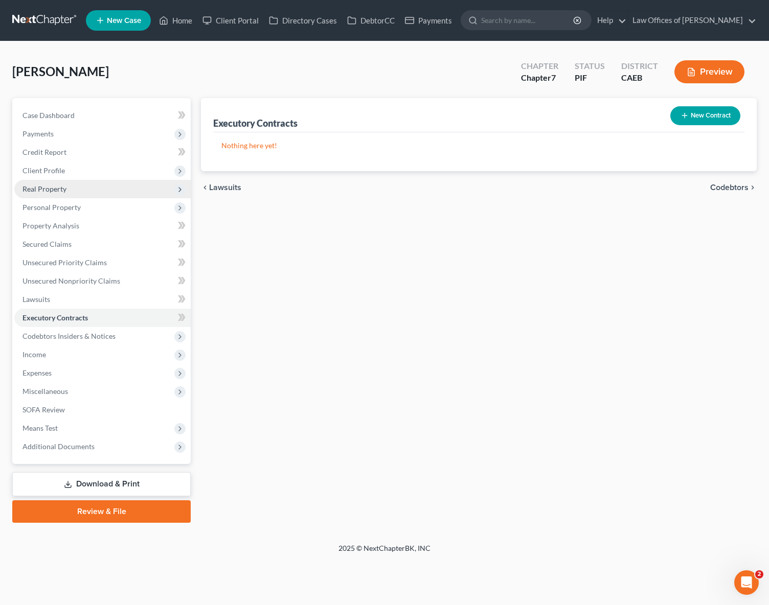
click at [60, 192] on span "Real Property" at bounding box center [44, 189] width 44 height 9
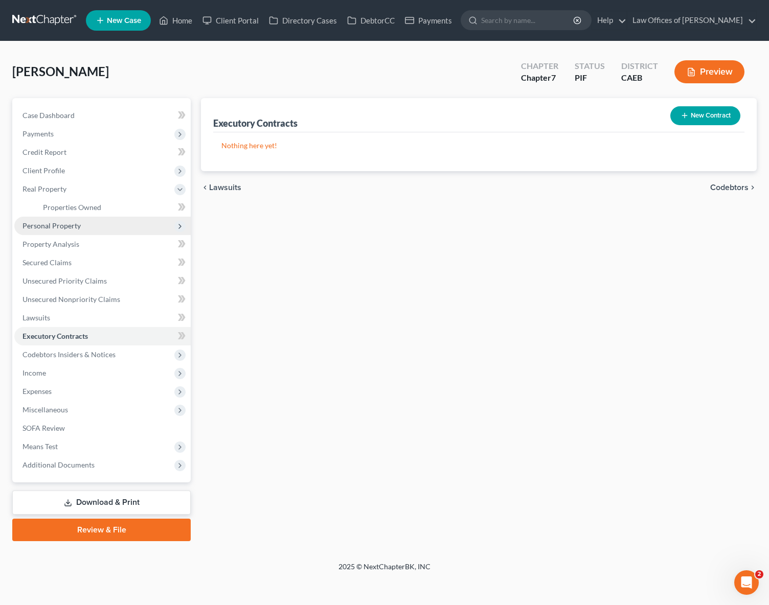
click at [88, 229] on span "Personal Property" at bounding box center [102, 226] width 176 height 18
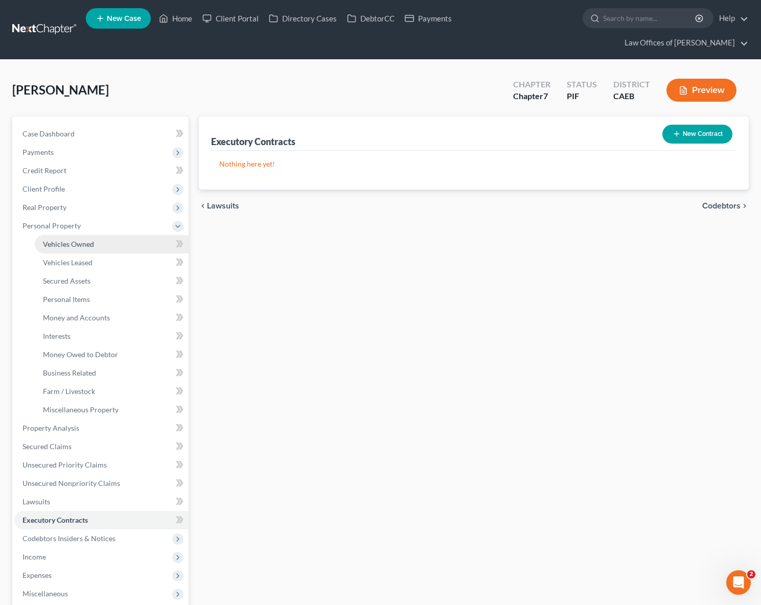
click at [92, 240] on span "Vehicles Owned" at bounding box center [68, 244] width 51 height 9
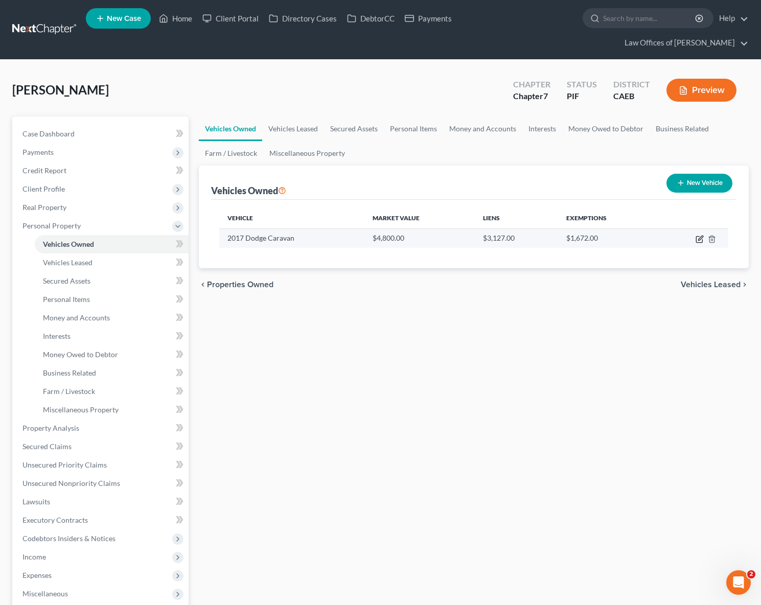
click at [698, 235] on icon "button" at bounding box center [700, 239] width 8 height 8
select select "0"
select select "9"
select select "4"
select select "0"
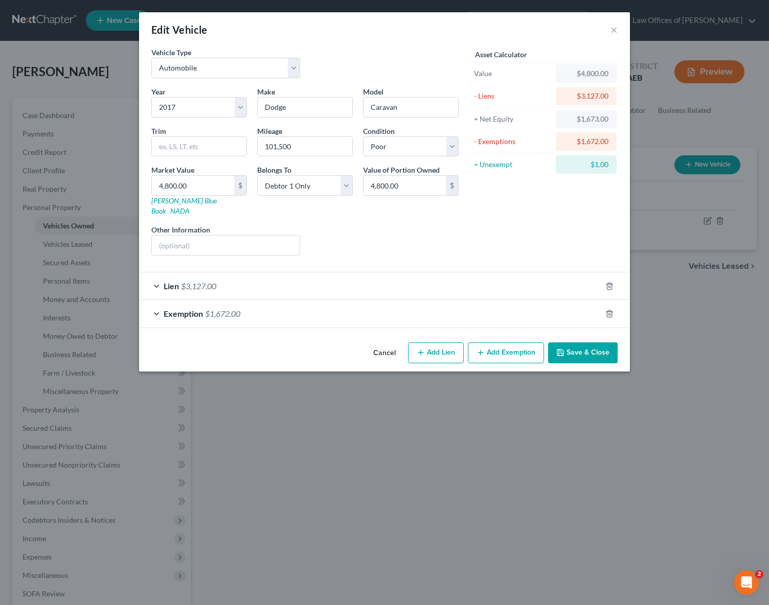
click at [569, 344] on button "Save & Close" at bounding box center [583, 352] width 70 height 21
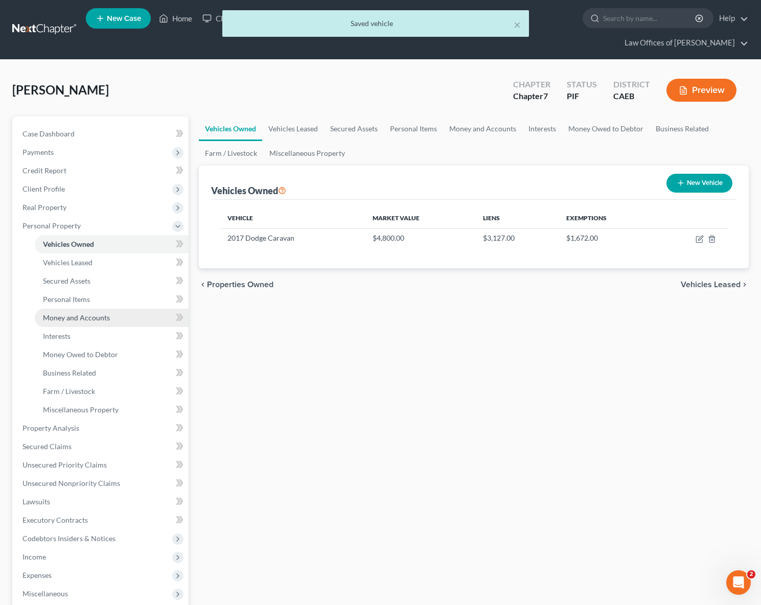
click at [98, 313] on span "Money and Accounts" at bounding box center [76, 317] width 67 height 9
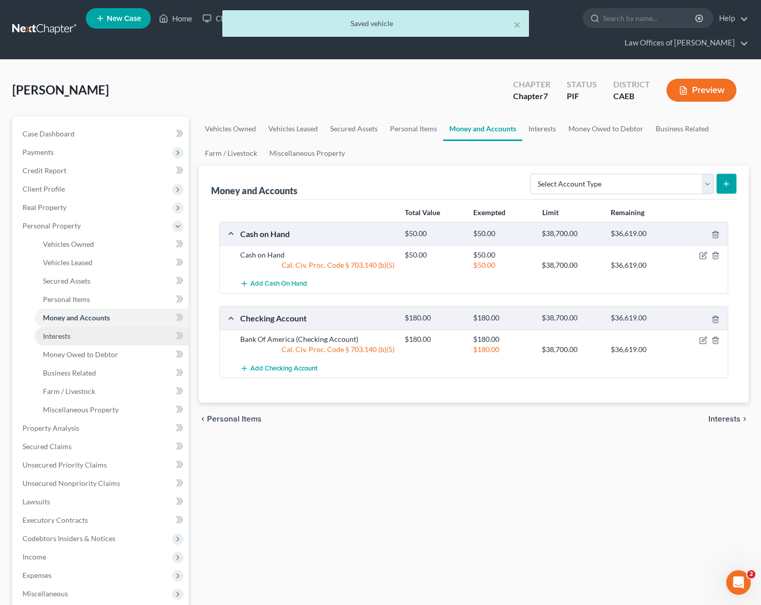
click at [92, 327] on link "Interests" at bounding box center [112, 336] width 154 height 18
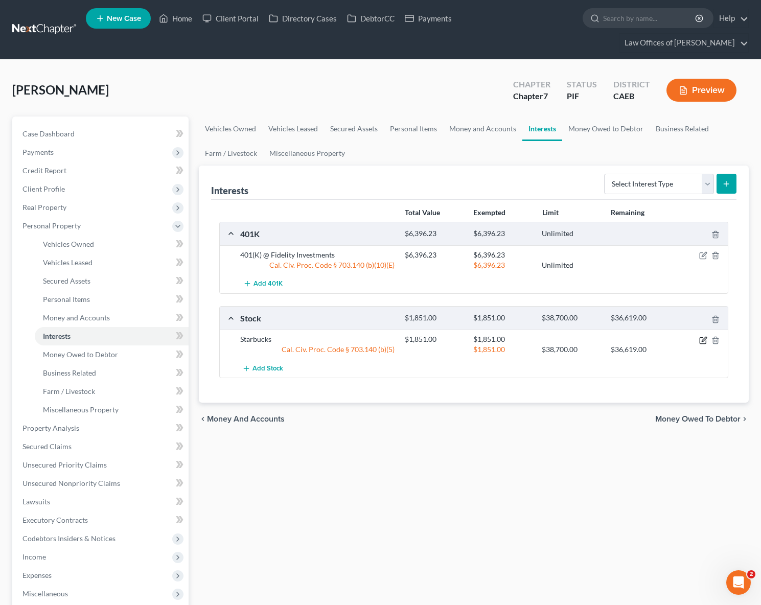
click at [704, 337] on icon "button" at bounding box center [704, 339] width 5 height 5
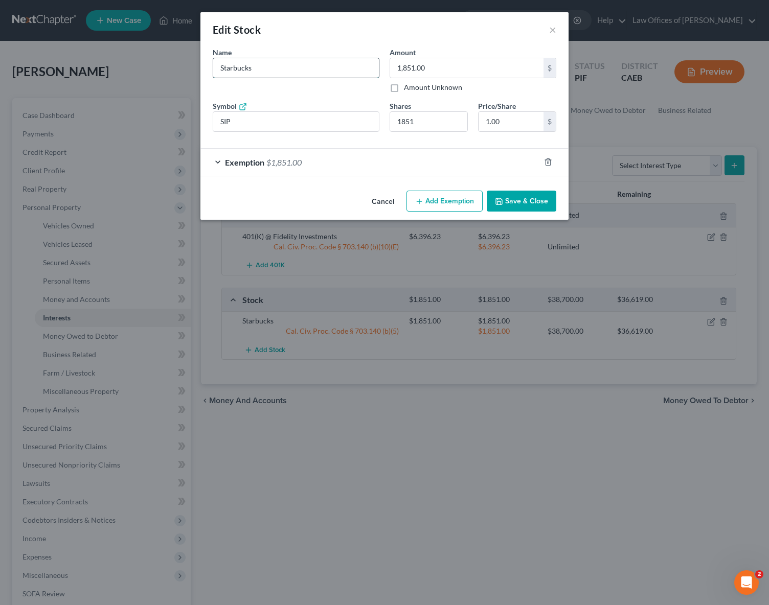
click at [220, 70] on input "Starbucks" at bounding box center [296, 67] width 166 height 19
click at [270, 68] on input "Starbucks" at bounding box center [296, 67] width 166 height 19
type input "Stocks @ Starbucks"
click at [520, 202] on button "Save & Close" at bounding box center [522, 201] width 70 height 21
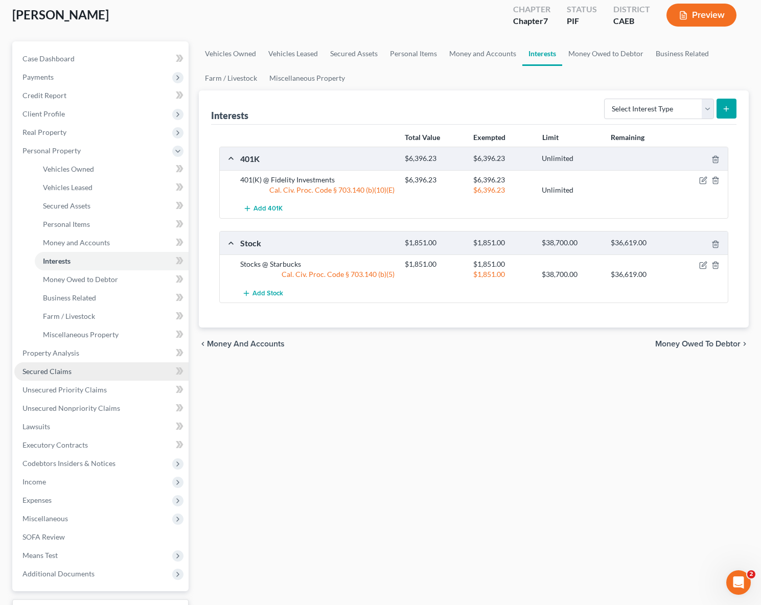
scroll to position [140, 0]
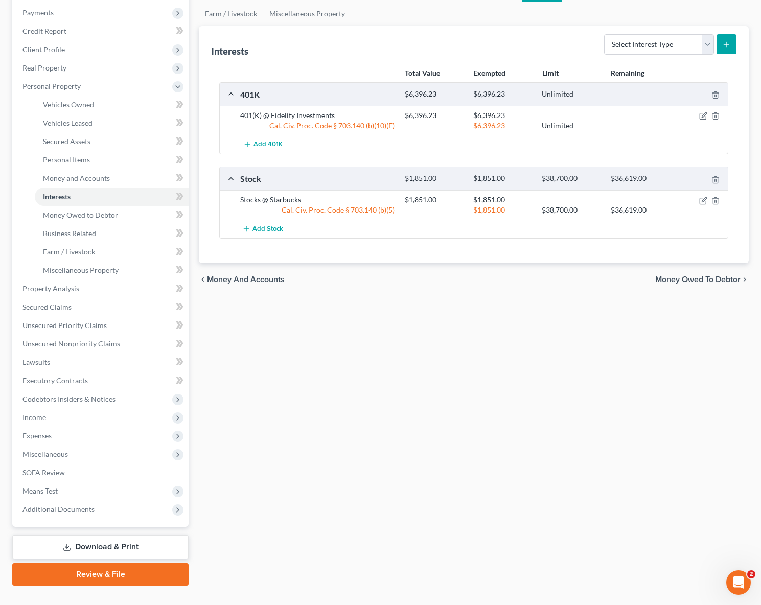
click at [157, 535] on link "Download & Print" at bounding box center [100, 547] width 176 height 24
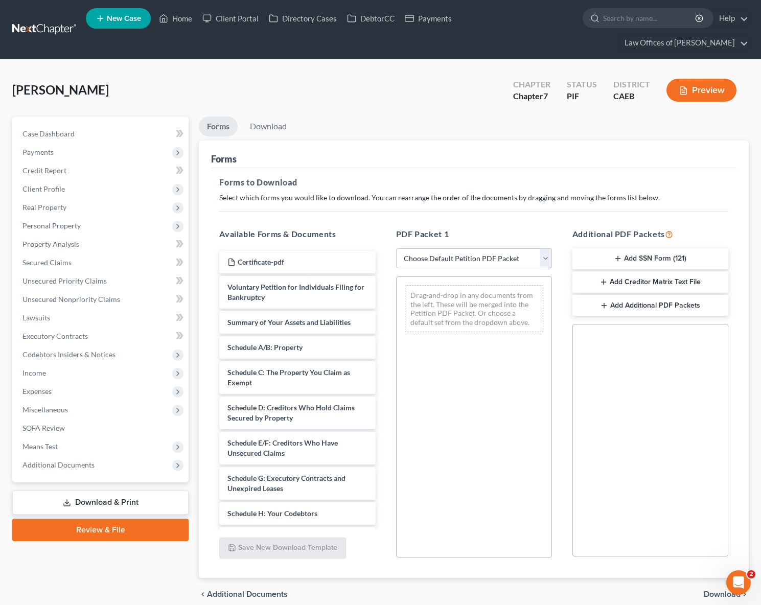
click at [545, 248] on select "Choose Default Petition PDF Packet Complete Bankruptcy Petition (all forms and …" at bounding box center [474, 258] width 156 height 20
select select "4"
click at [396, 248] on select "Choose Default Petition PDF Packet Complete Bankruptcy Petition (all forms and …" at bounding box center [474, 258] width 156 height 20
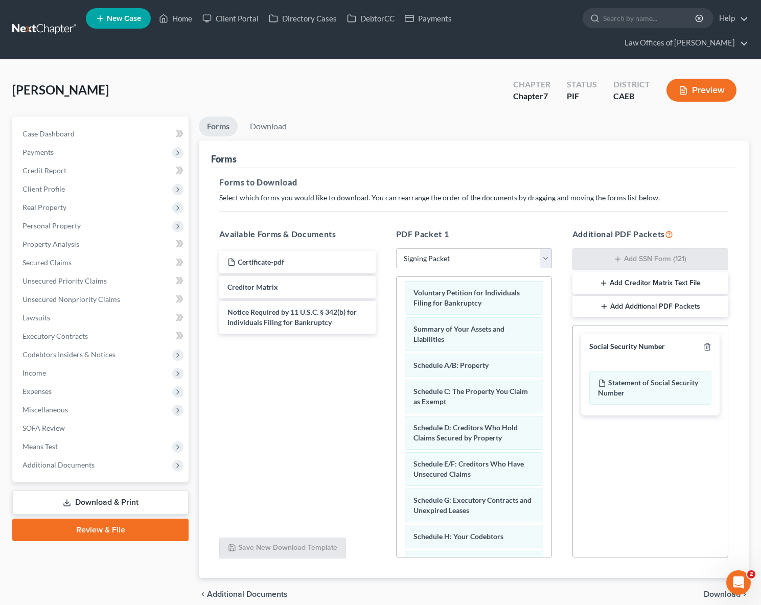
scroll to position [4, 0]
click at [719, 590] on span "Download" at bounding box center [722, 594] width 37 height 8
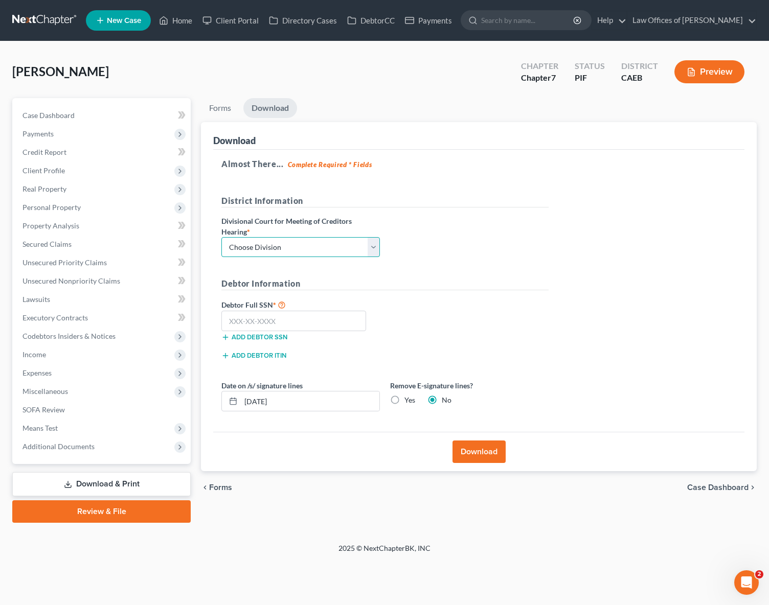
click at [375, 248] on select "Choose Division Fresno Modesto [GEOGRAPHIC_DATA]" at bounding box center [300, 247] width 158 height 20
select select "0"
click at [221, 237] on select "Choose Division Fresno Modesto [GEOGRAPHIC_DATA]" at bounding box center [300, 247] width 158 height 20
click at [308, 314] on input "text" at bounding box center [293, 321] width 145 height 20
type input "111-11-1111"
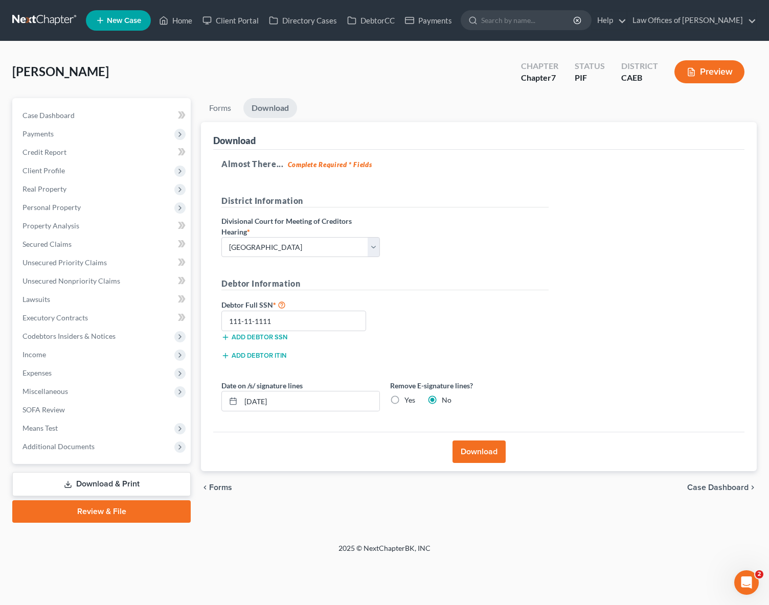
click at [482, 453] on button "Download" at bounding box center [478, 452] width 53 height 22
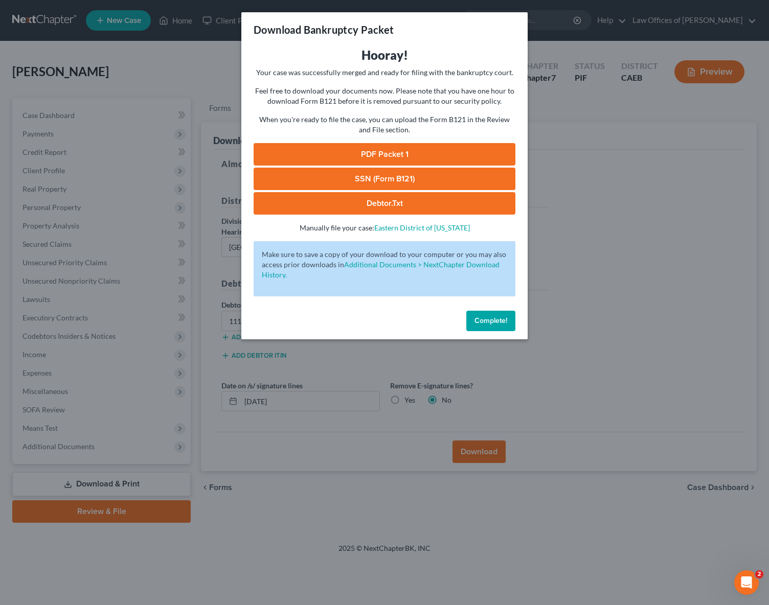
click at [405, 159] on link "PDF Packet 1" at bounding box center [385, 154] width 262 height 22
click at [499, 321] on span "Complete!" at bounding box center [490, 320] width 33 height 9
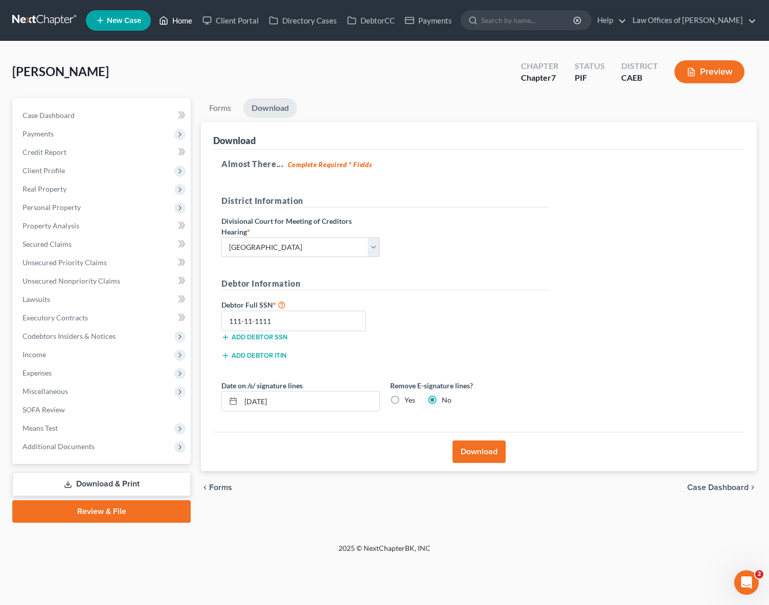
click at [186, 24] on link "Home" at bounding box center [175, 20] width 43 height 18
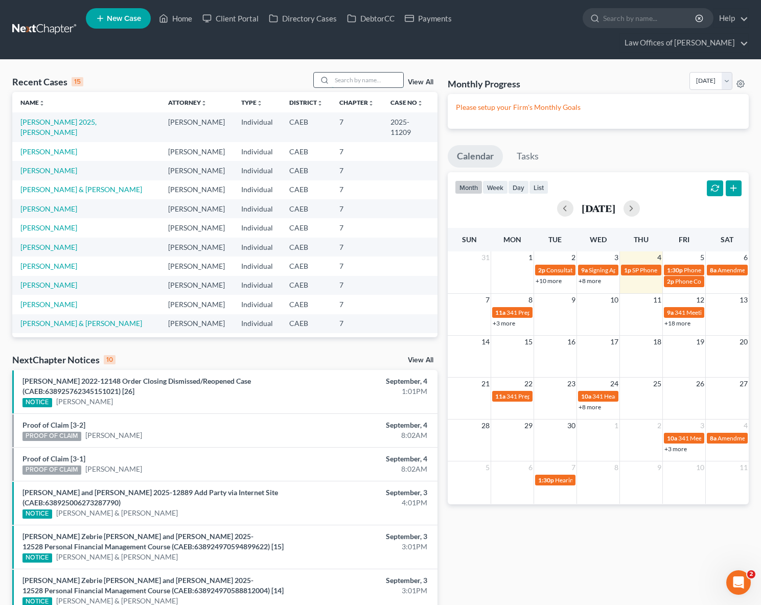
click at [346, 73] on input "search" at bounding box center [368, 80] width 72 height 15
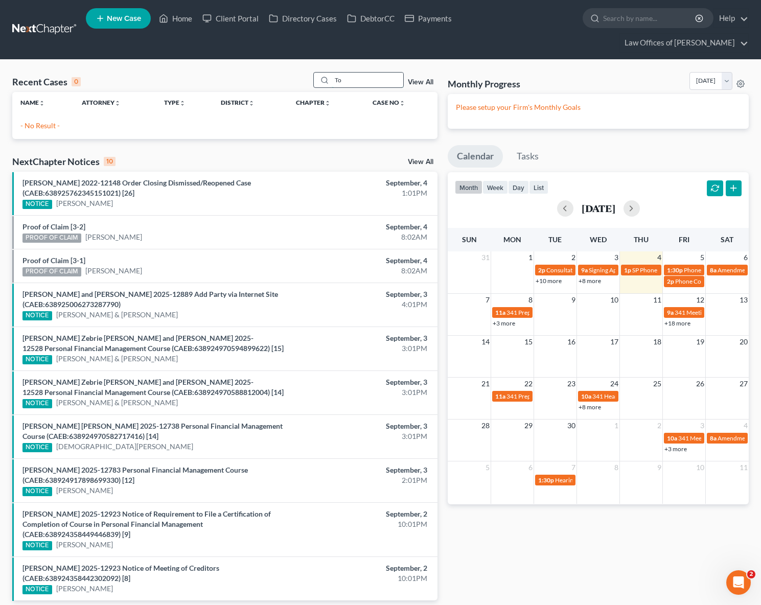
type input "T"
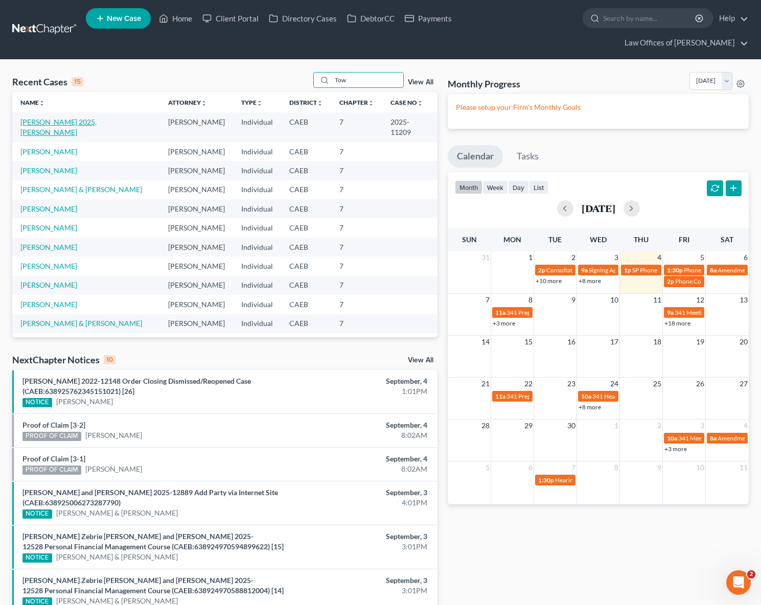
type input "Tow"
click at [44, 118] on link "[PERSON_NAME] 2025, [PERSON_NAME]" at bounding box center [58, 127] width 76 height 19
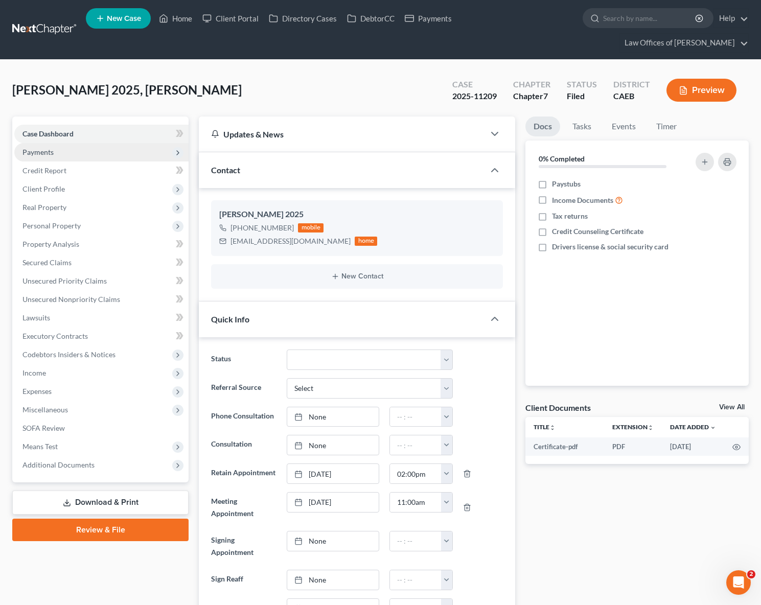
scroll to position [3001, 0]
click at [89, 461] on span "Additional Documents" at bounding box center [58, 465] width 72 height 9
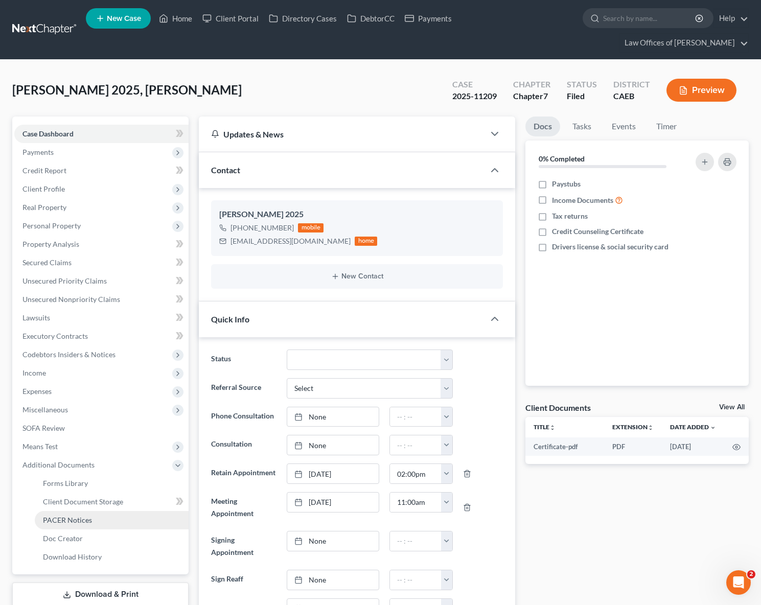
click at [103, 511] on link "PACER Notices" at bounding box center [112, 520] width 154 height 18
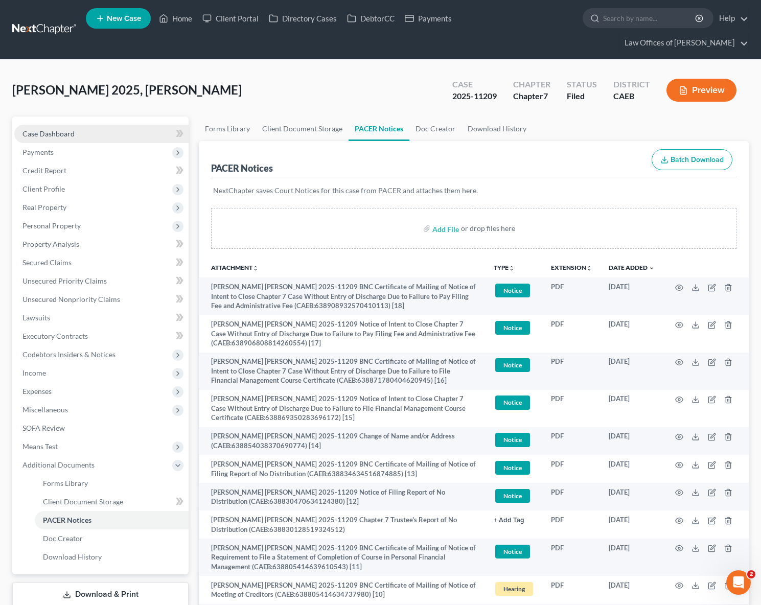
click at [79, 125] on link "Case Dashboard" at bounding box center [101, 134] width 174 height 18
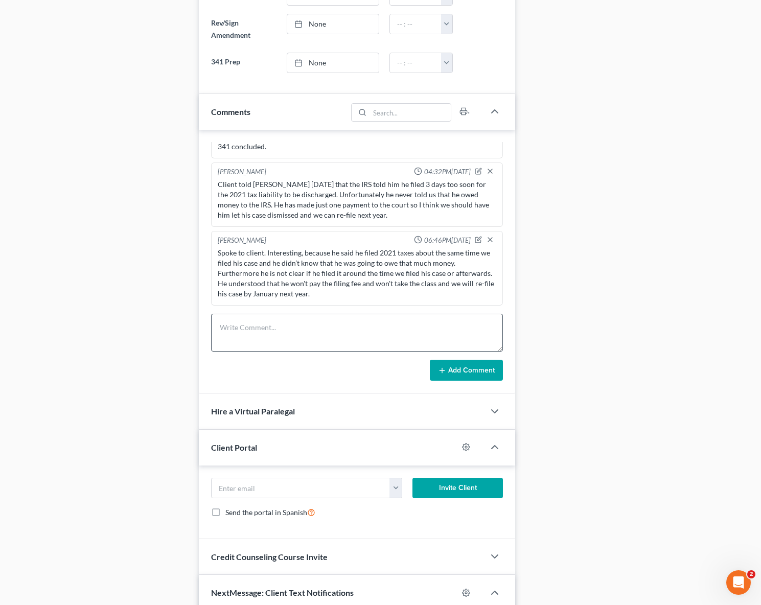
scroll to position [585, 0]
click at [272, 315] on textarea at bounding box center [357, 333] width 292 height 38
type textarea "Client told [PERSON_NAME] that he has 2 more credit cards that he needs to add."
click at [456, 360] on button "Add Comment" at bounding box center [466, 370] width 73 height 21
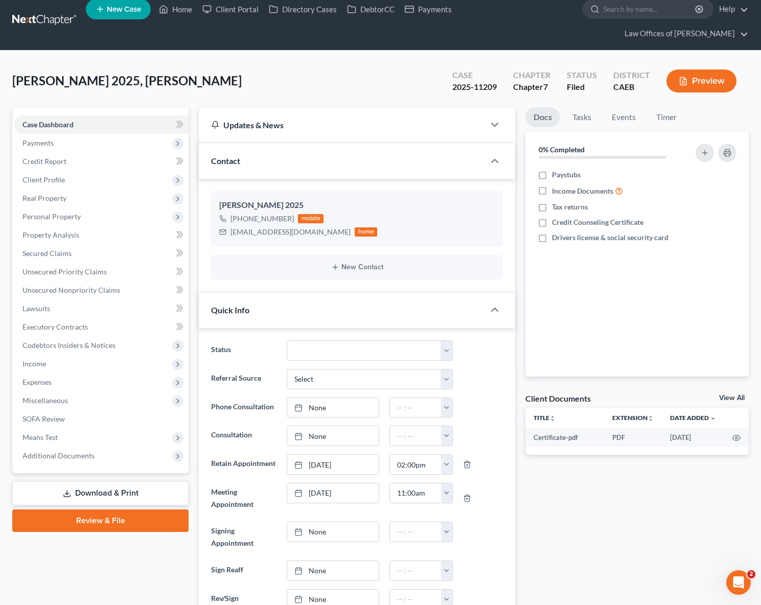
scroll to position [0, 0]
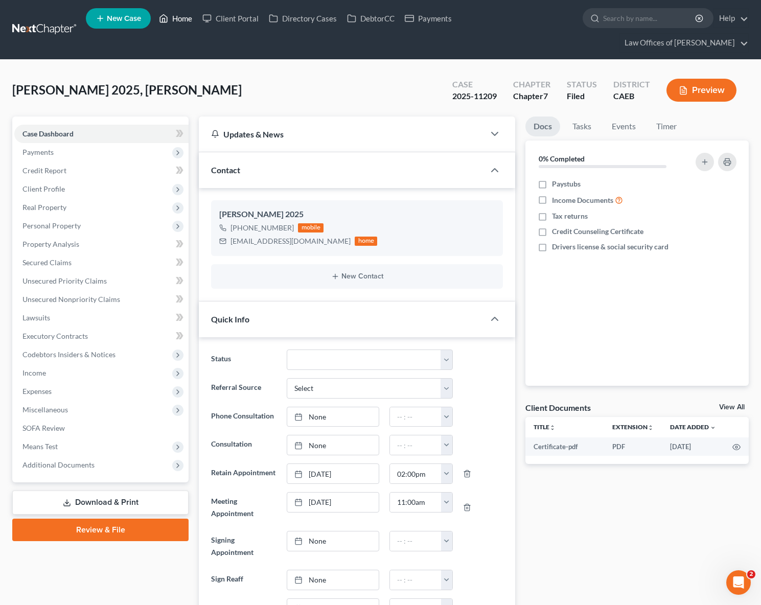
click at [180, 21] on link "Home" at bounding box center [175, 18] width 43 height 18
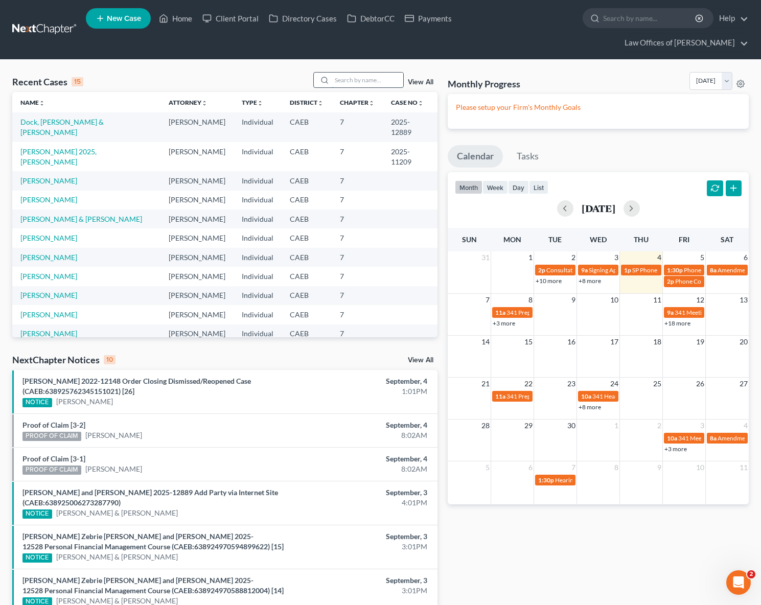
click at [373, 73] on input "search" at bounding box center [368, 80] width 72 height 15
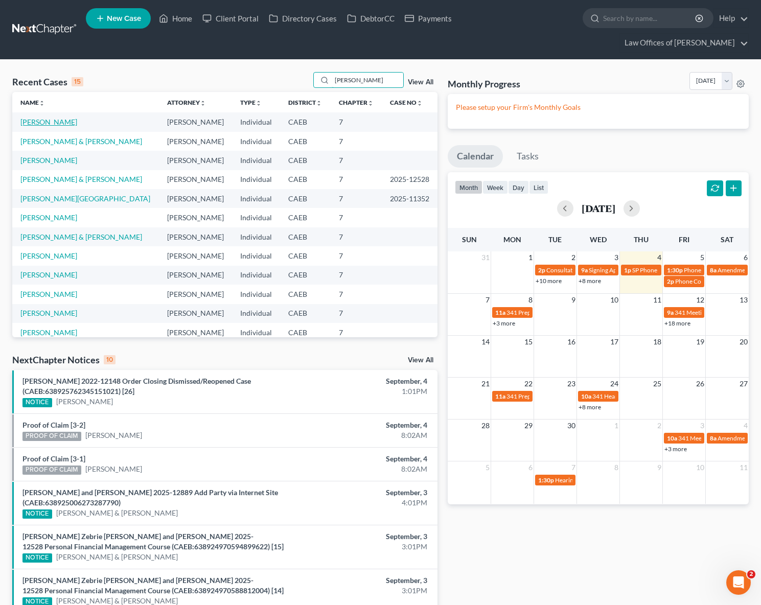
type input "[PERSON_NAME]"
click at [44, 118] on link "[PERSON_NAME]" at bounding box center [48, 122] width 57 height 9
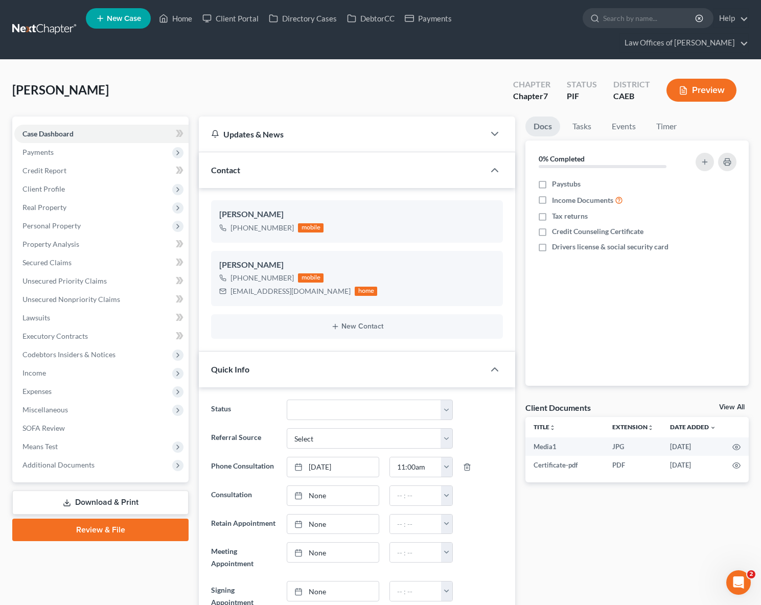
scroll to position [4564, 0]
drag, startPoint x: 229, startPoint y: 271, endPoint x: 311, endPoint y: 272, distance: 82.3
click at [311, 285] on div "[EMAIL_ADDRESS][DOMAIN_NAME] home" at bounding box center [298, 291] width 158 height 13
copy div "[EMAIL_ADDRESS][DOMAIN_NAME]"
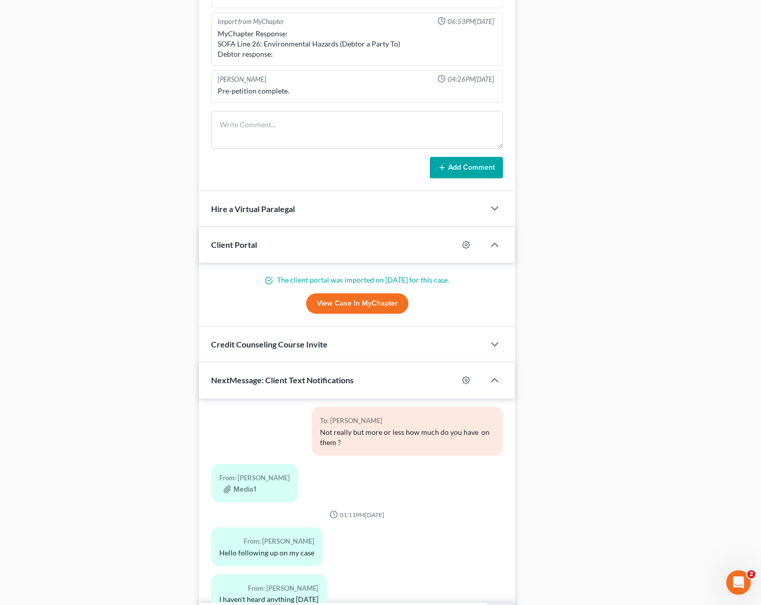
scroll to position [880, 0]
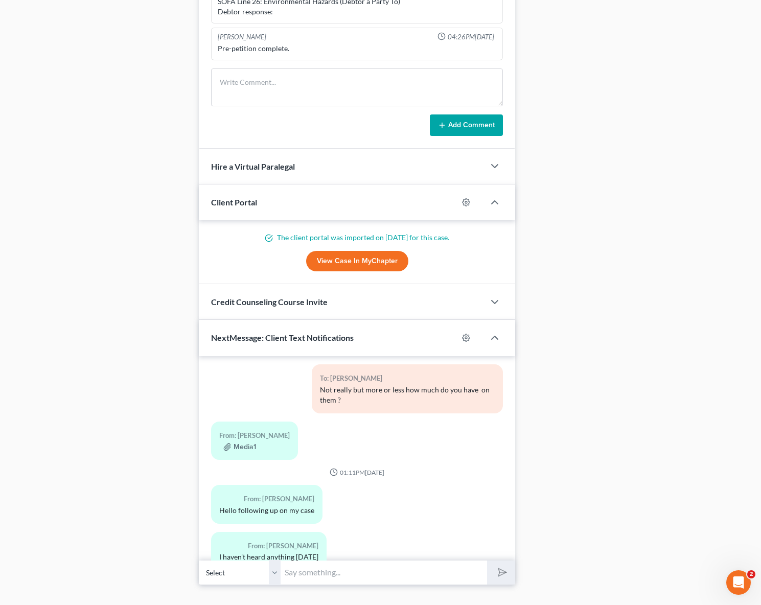
click at [300, 560] on input "text" at bounding box center [384, 572] width 207 height 25
type input "Hi. Yes, that is correct; we were brushing your petition. We just emailed it to…"
click at [487, 561] on button "submit" at bounding box center [501, 573] width 28 height 24
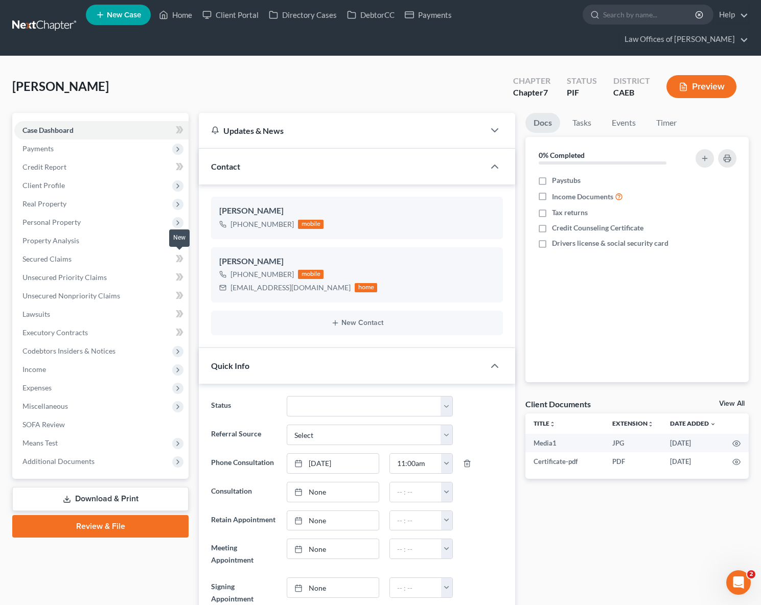
scroll to position [0, 0]
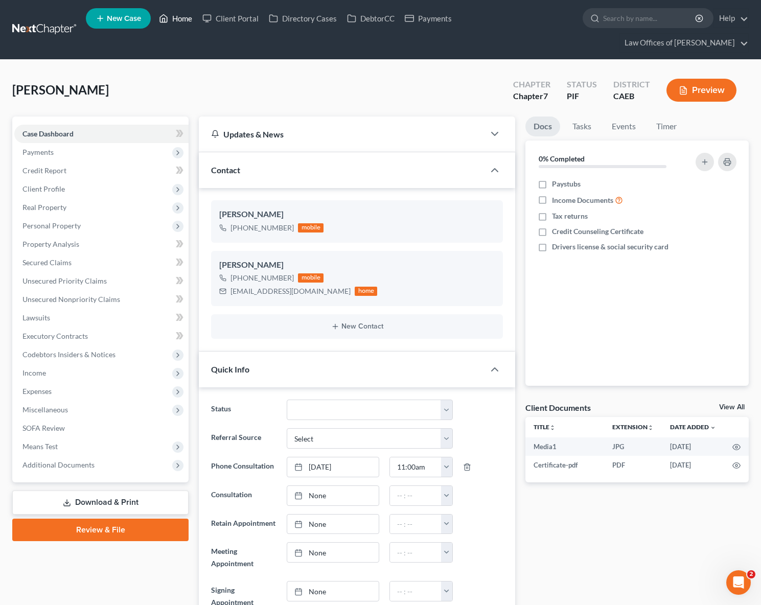
click at [180, 22] on link "Home" at bounding box center [175, 18] width 43 height 18
